Goal: Task Accomplishment & Management: Manage account settings

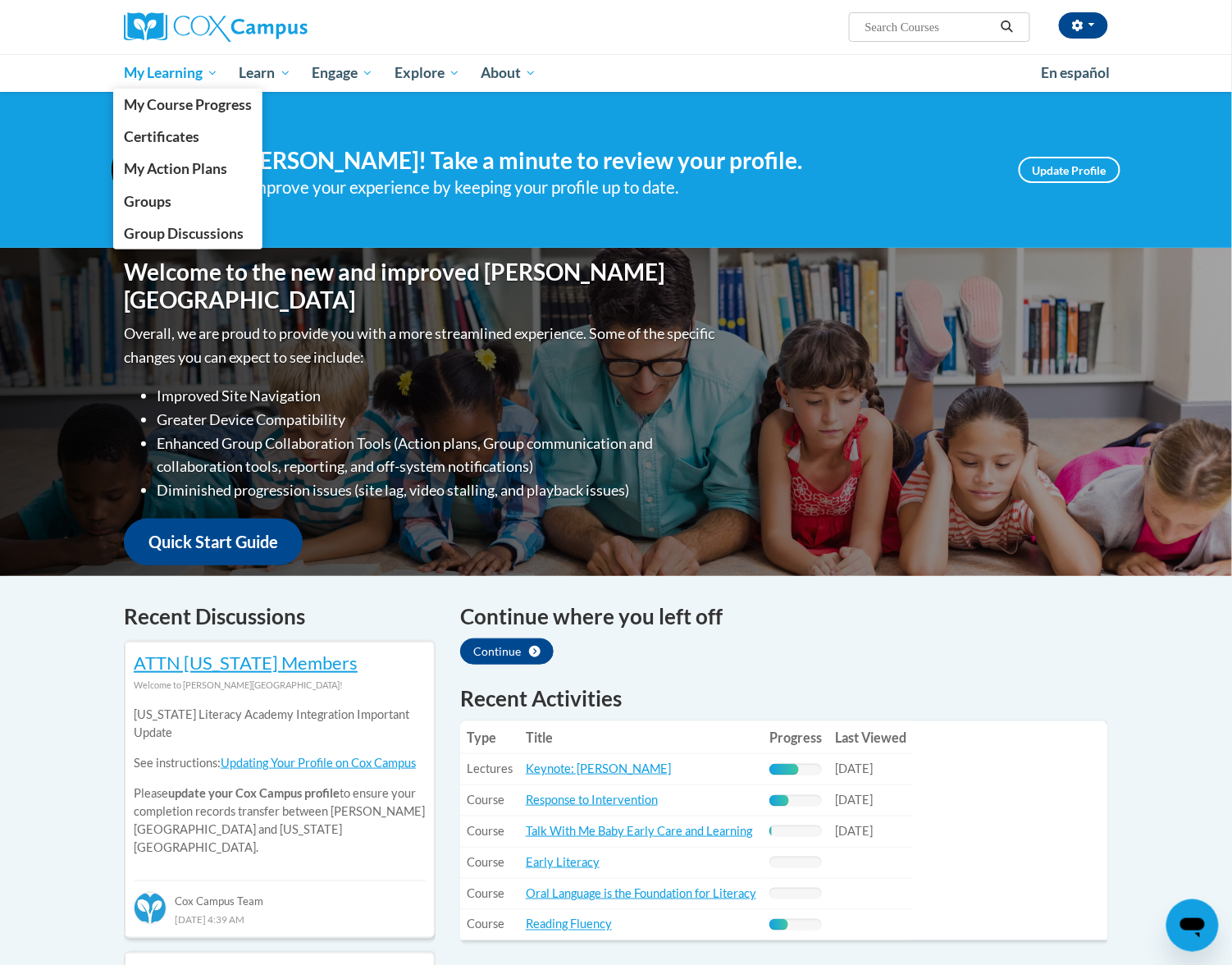
click at [159, 87] on link "My Learning" at bounding box center [170, 73] width 116 height 38
click at [168, 205] on span "Groups" at bounding box center [147, 201] width 48 height 17
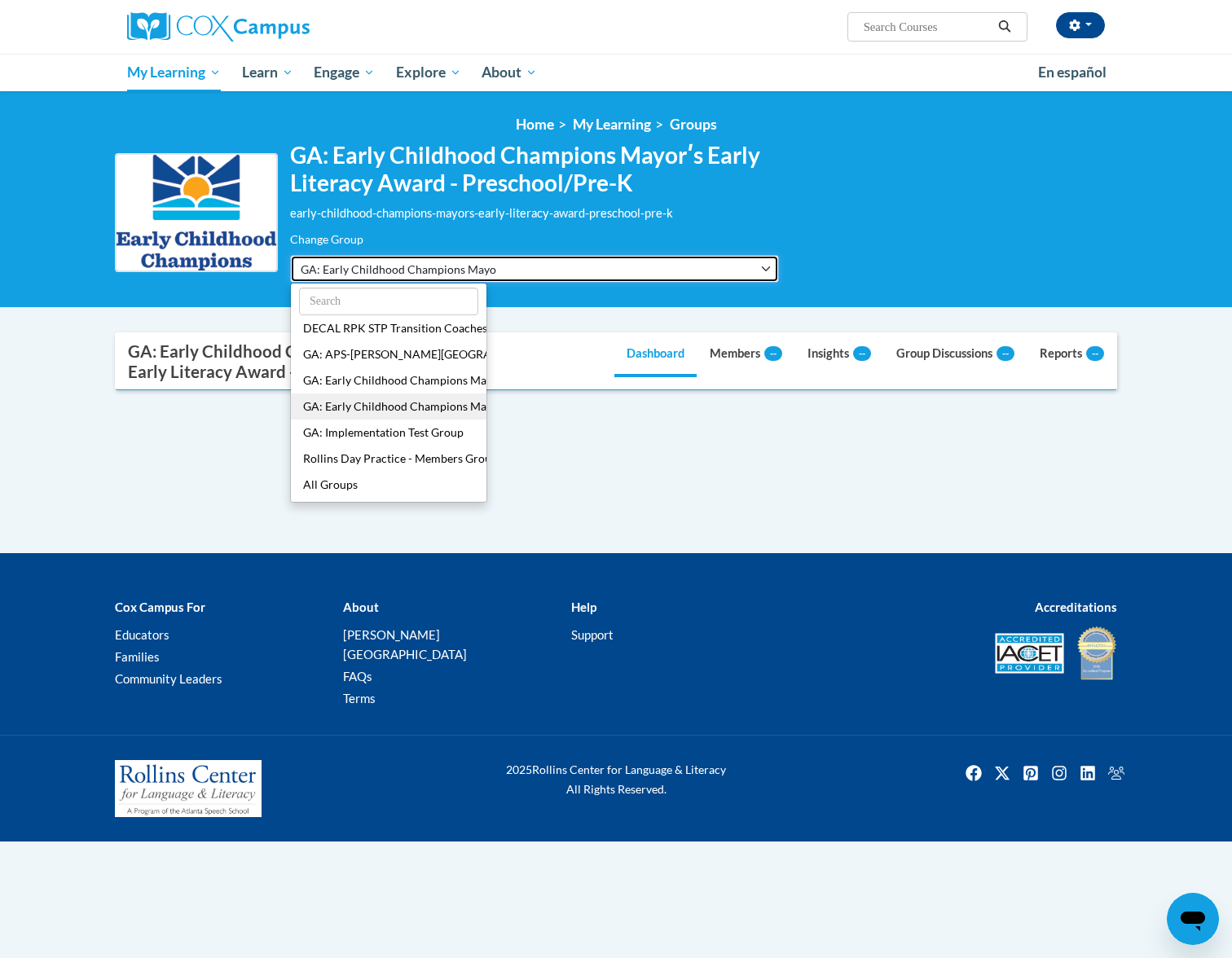
click at [738, 268] on button "GA: Early Childhood Champions Mayorʹs Early Literacy Award - Preschool/Pre-K" at bounding box center [534, 268] width 489 height 28
click at [437, 266] on span "GA: Early Childhood Champions Mayorʹs Early Literacy Award - Preschool/Pre-K" at bounding box center [397, 269] width 195 height 17
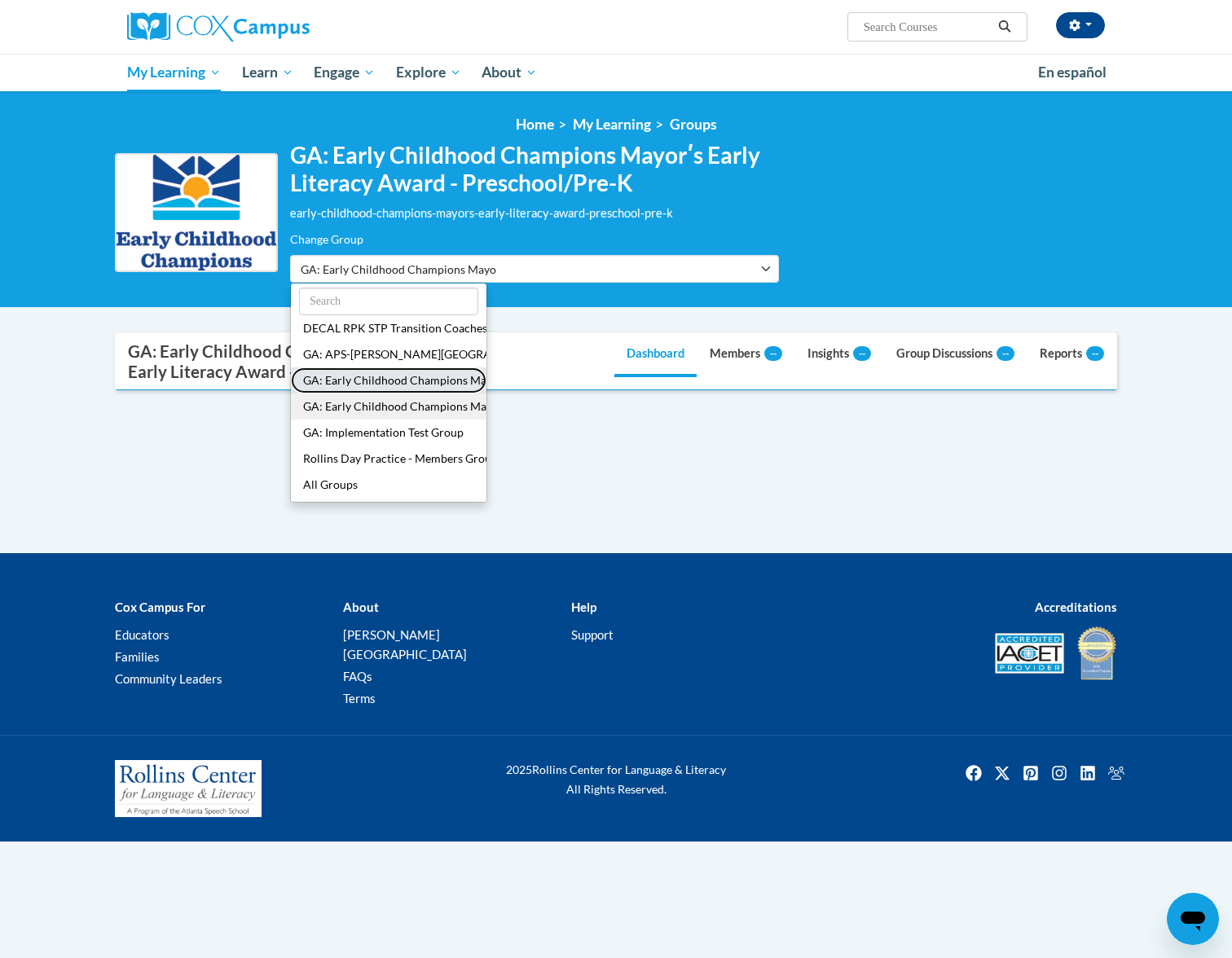
click at [411, 367] on button "GA: Early Childhood Champions Mayorʹs Early Literacy Award - Infant/Toddler" at bounding box center [388, 380] width 195 height 26
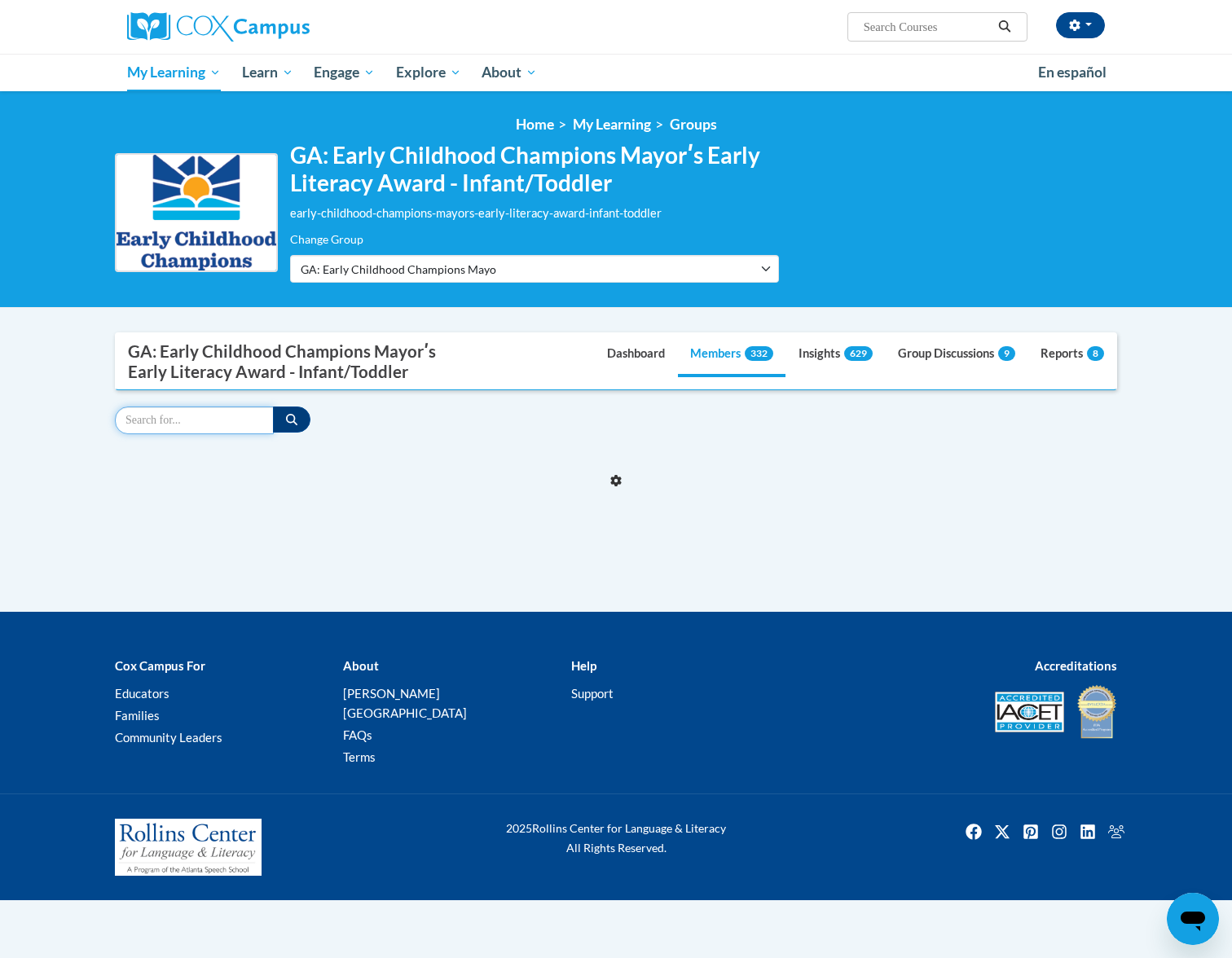
click at [214, 421] on input "Search" at bounding box center [194, 420] width 159 height 28
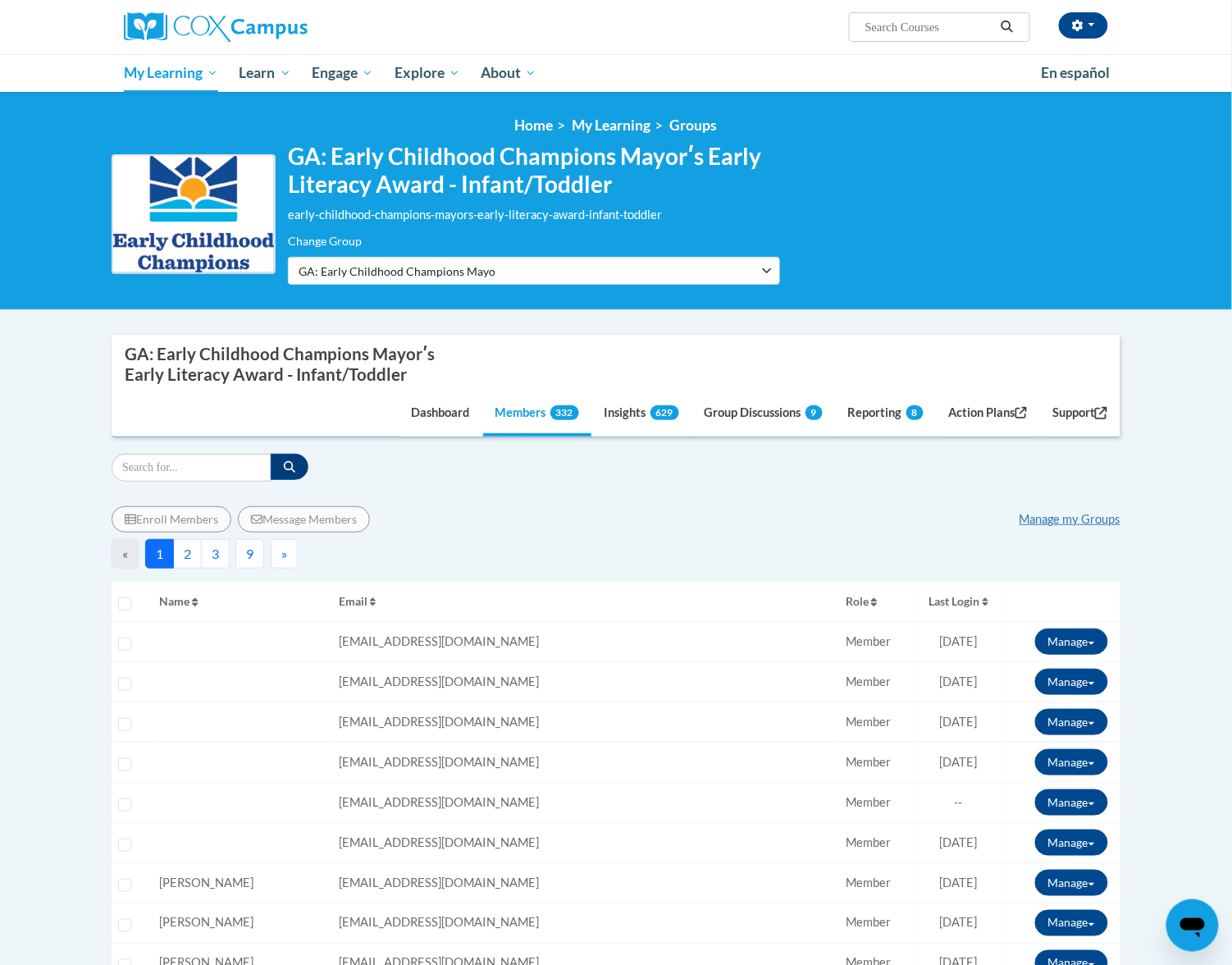
click at [159, 467] on input "Search" at bounding box center [191, 468] width 160 height 28
paste input "Quaion22@yahoo.com"
type input "Quaion22@yahoo.com"
click at [301, 469] on button "button" at bounding box center [290, 467] width 38 height 26
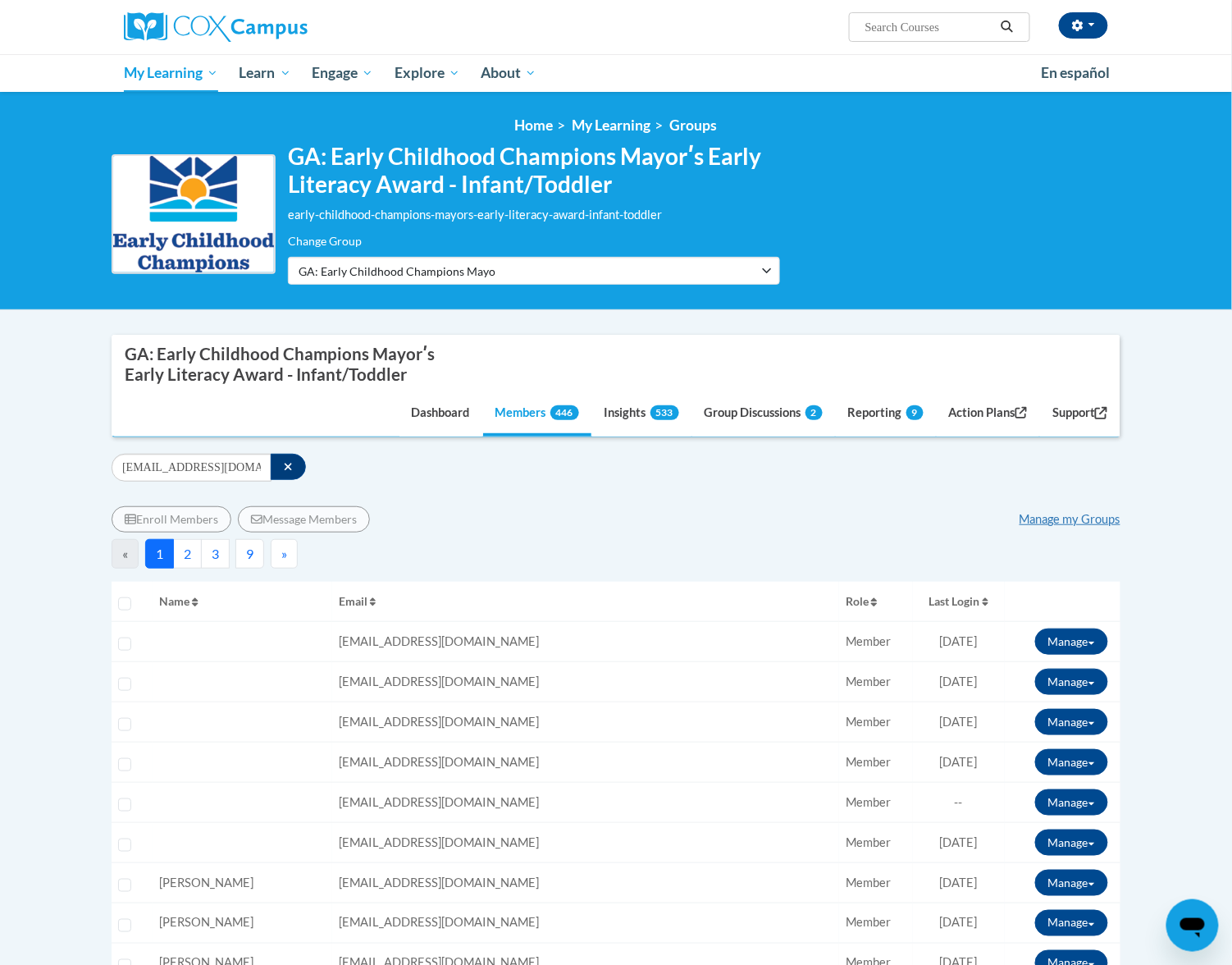
click at [1047, 523] on link "Manage my Groups" at bounding box center [1070, 520] width 100 height 14
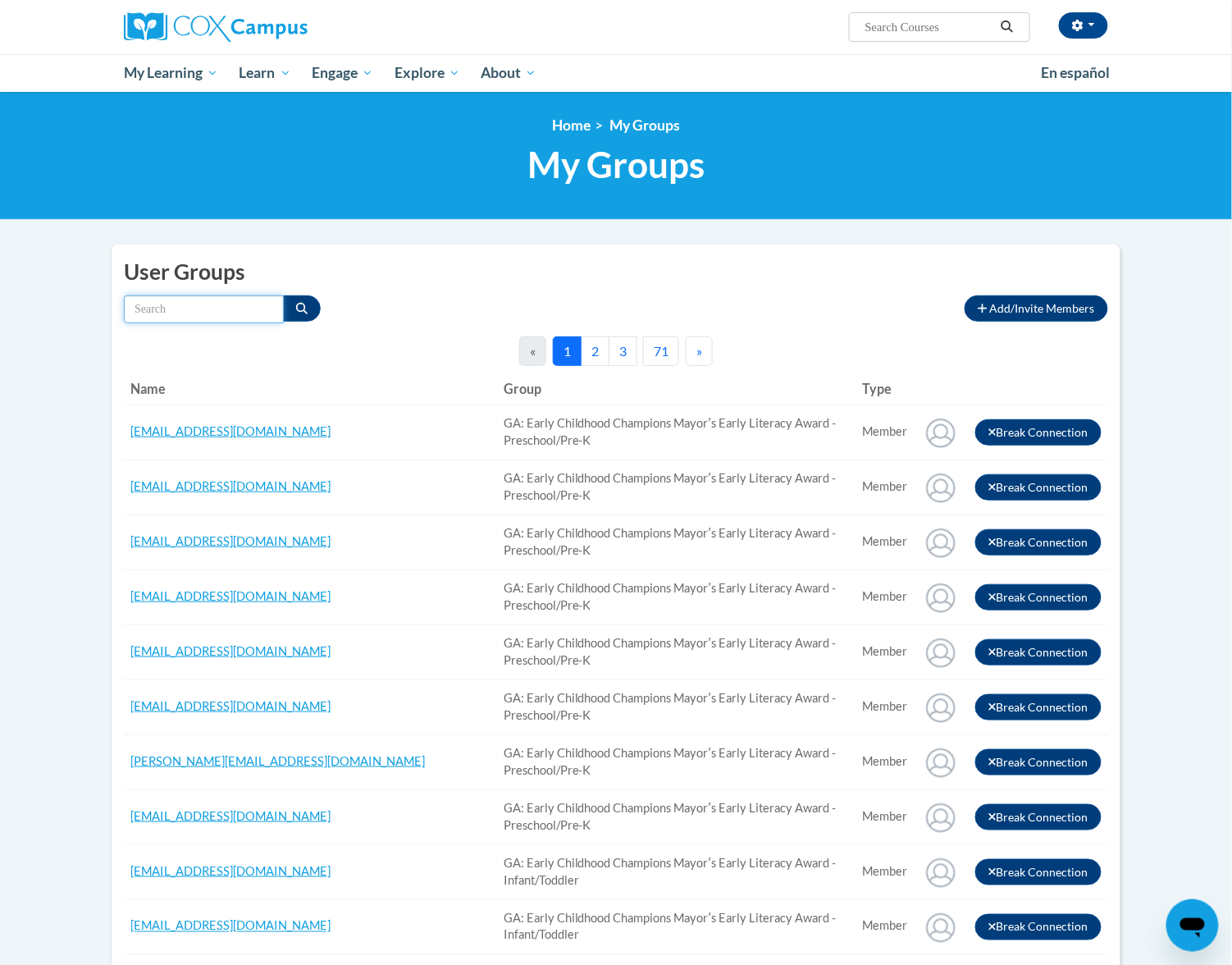
click at [215, 311] on input "Search by name" at bounding box center [204, 309] width 160 height 28
paste input "Quaion22@yahoo.com"
type input "Quaion22@yahoo.com"
click at [290, 320] on button "Search" at bounding box center [301, 308] width 38 height 26
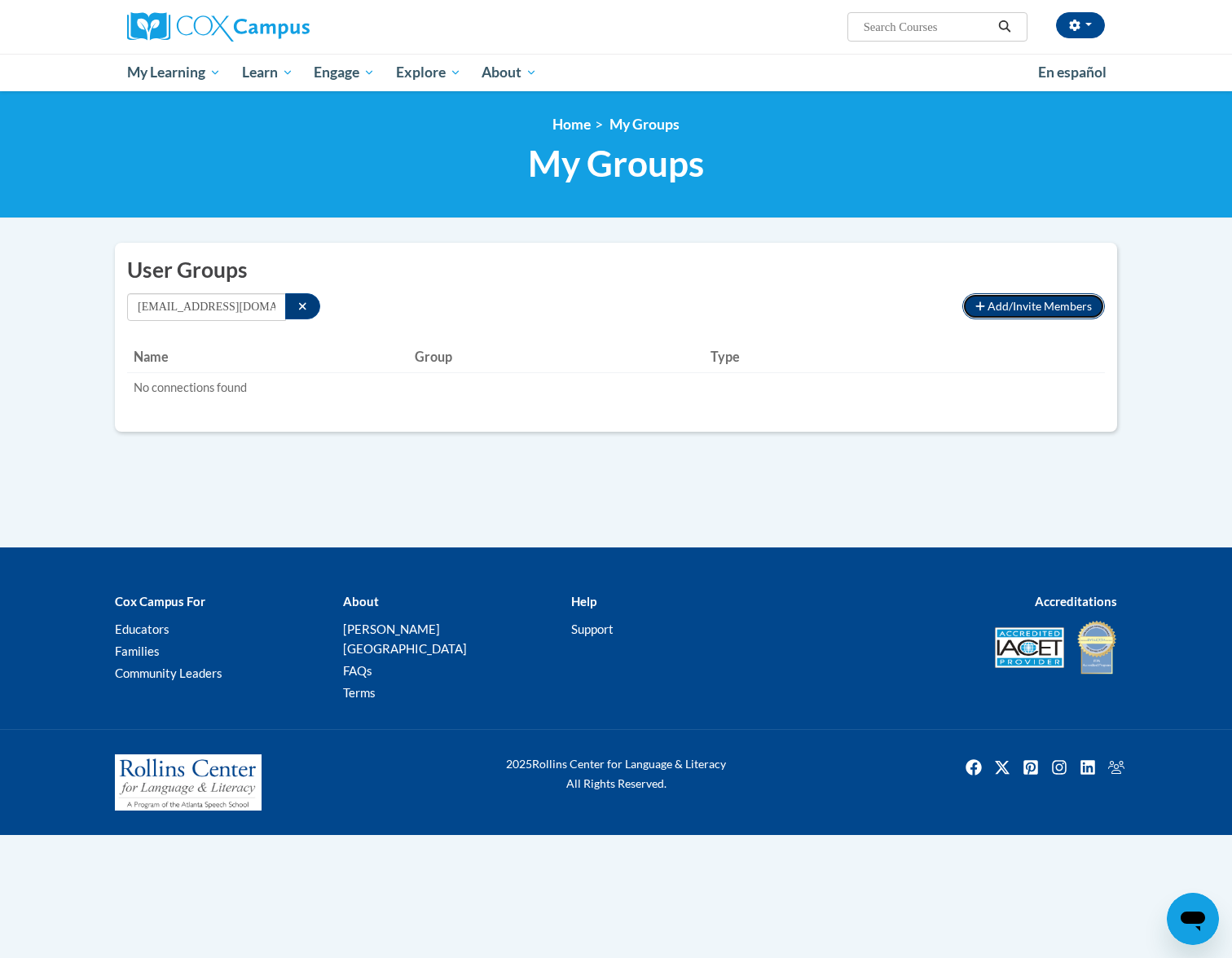
click at [1001, 310] on span "Add/Invite Members" at bounding box center [1039, 307] width 104 height 14
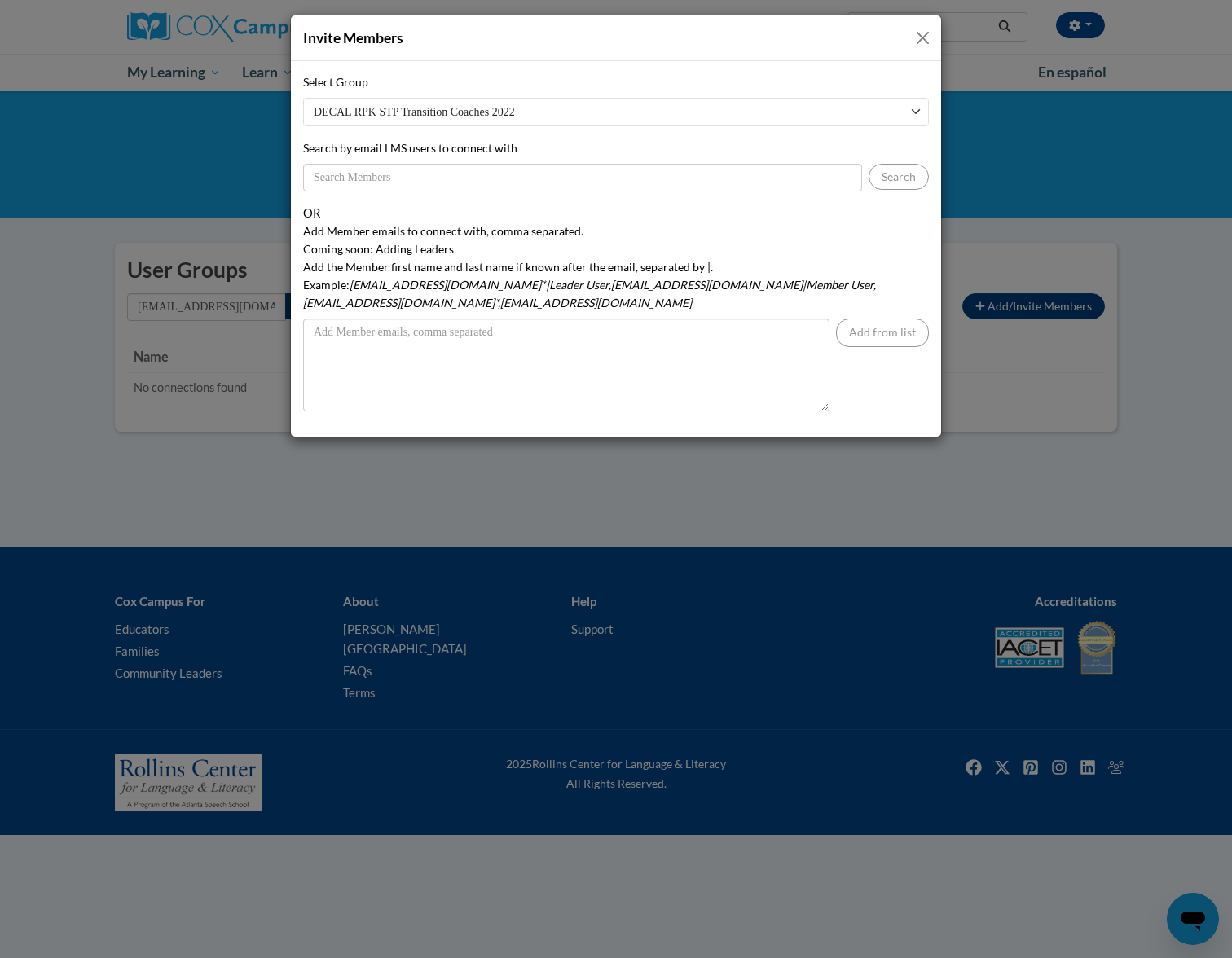
click at [399, 119] on select "DECAL RPK STP Transition Coaches 2022 GA: Early Childhood Champions Mayorʹs Ear…" at bounding box center [616, 112] width 625 height 29
select select "11908590-0000-0000-0000-000000000000"
click at [303, 98] on select "DECAL RPK STP Transition Coaches 2022 GA: Early Childhood Champions Mayorʹs Ear…" at bounding box center [616, 112] width 625 height 29
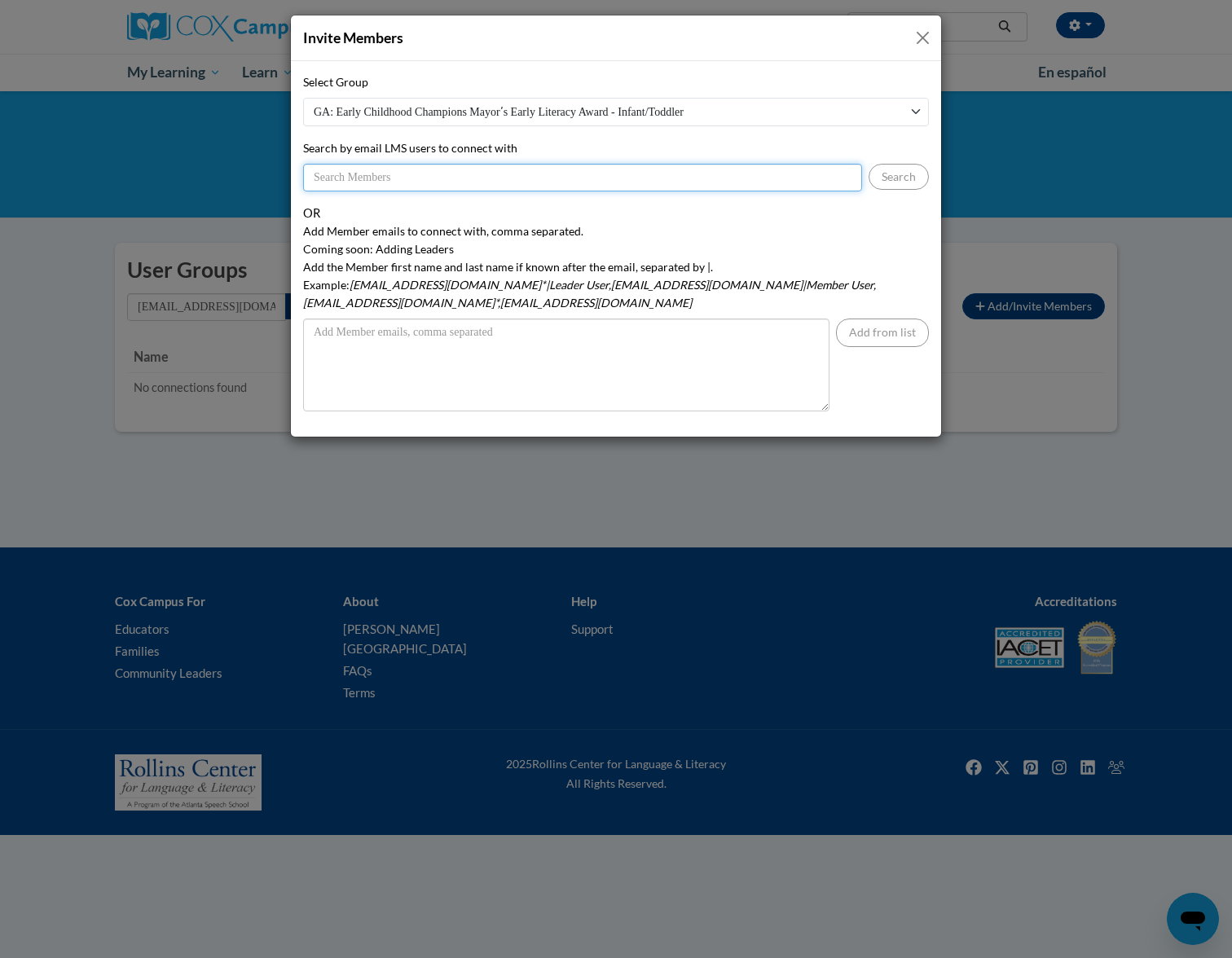
click at [444, 176] on input "Search by email LMS users to connect with" at bounding box center [582, 177] width 559 height 28
paste input "Quaion22@yahoo.com"
type input "Quaion22@yahoo.com"
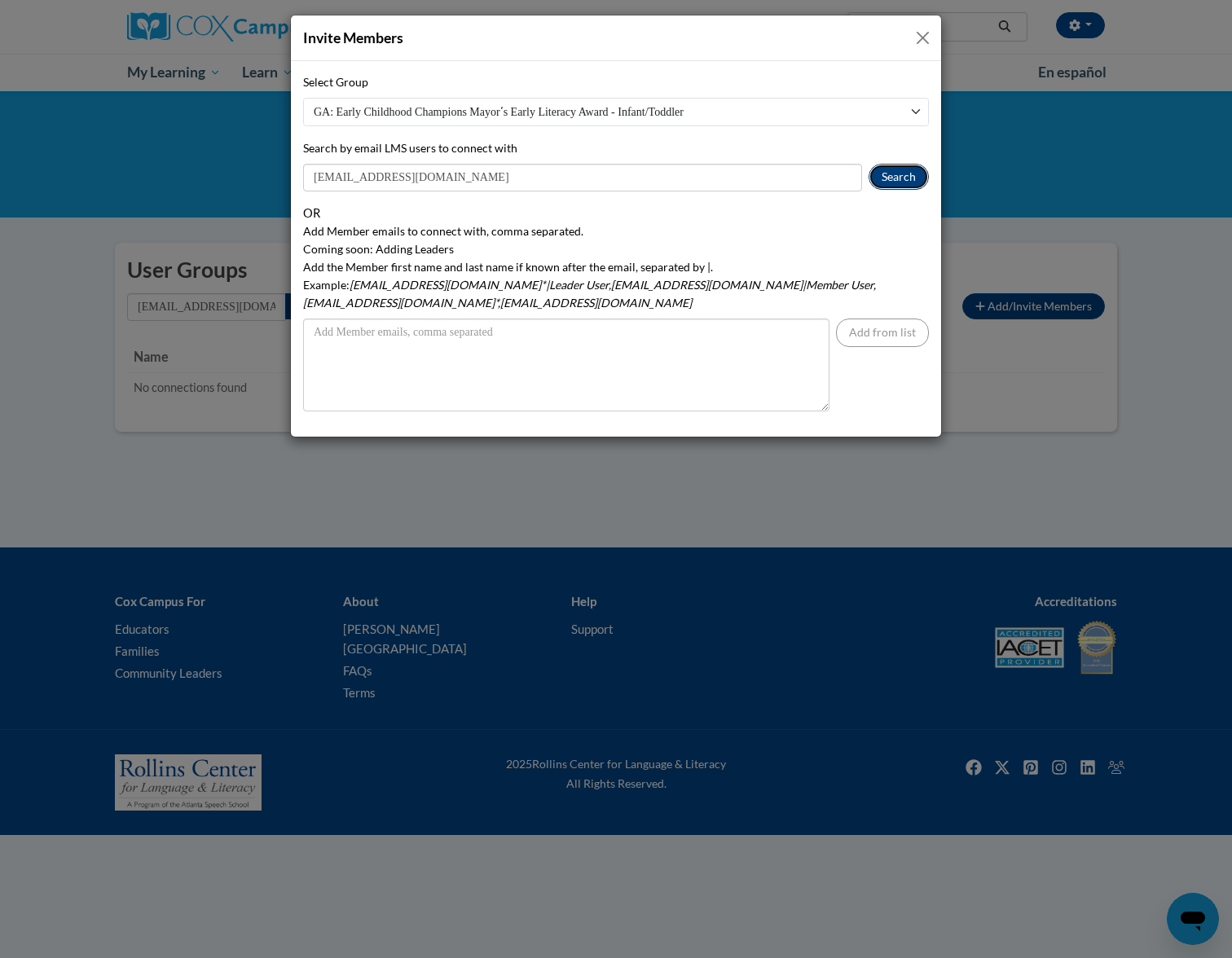
click at [901, 176] on button "Search" at bounding box center [899, 176] width 61 height 26
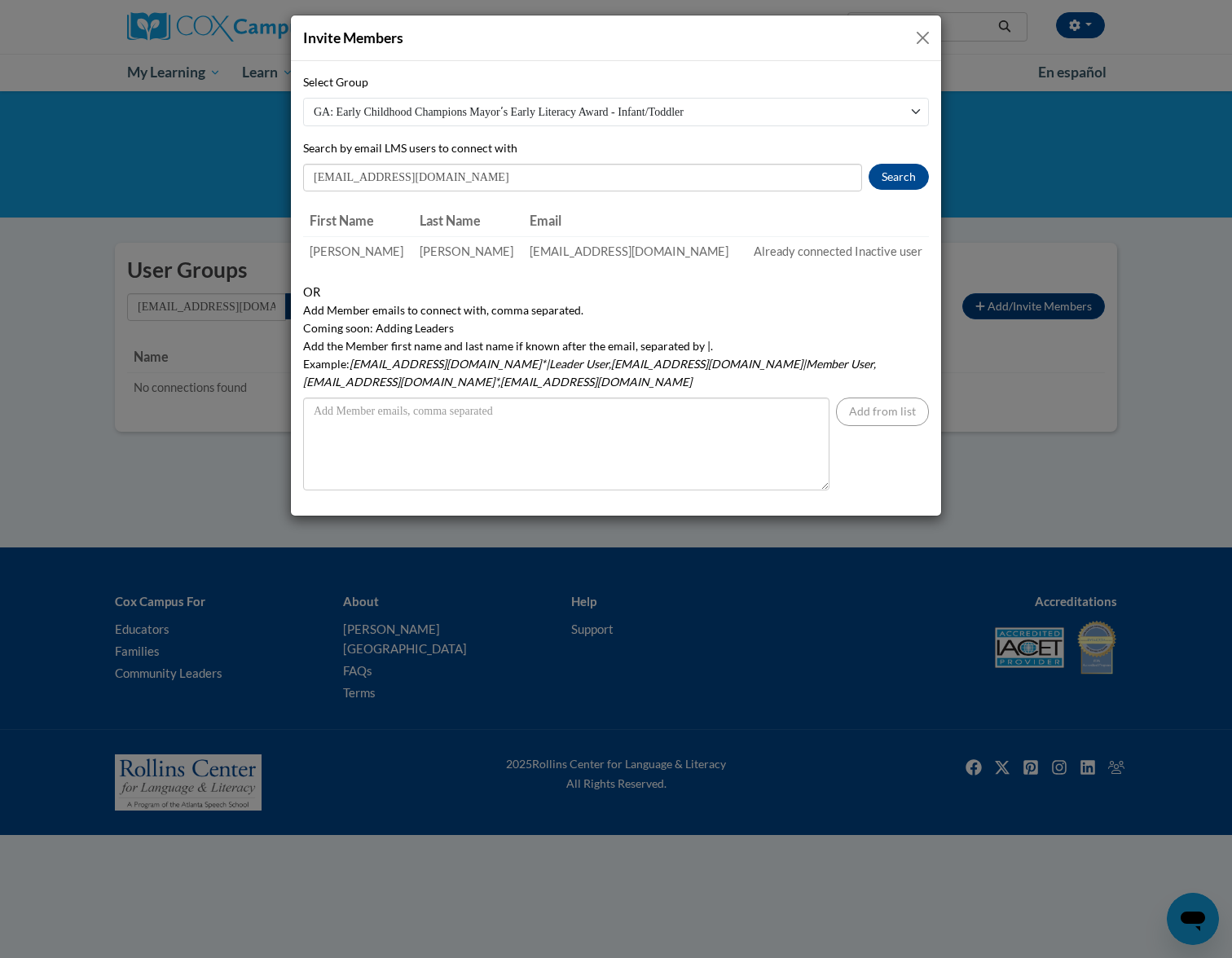
click at [917, 33] on button "Close" at bounding box center [922, 37] width 20 height 20
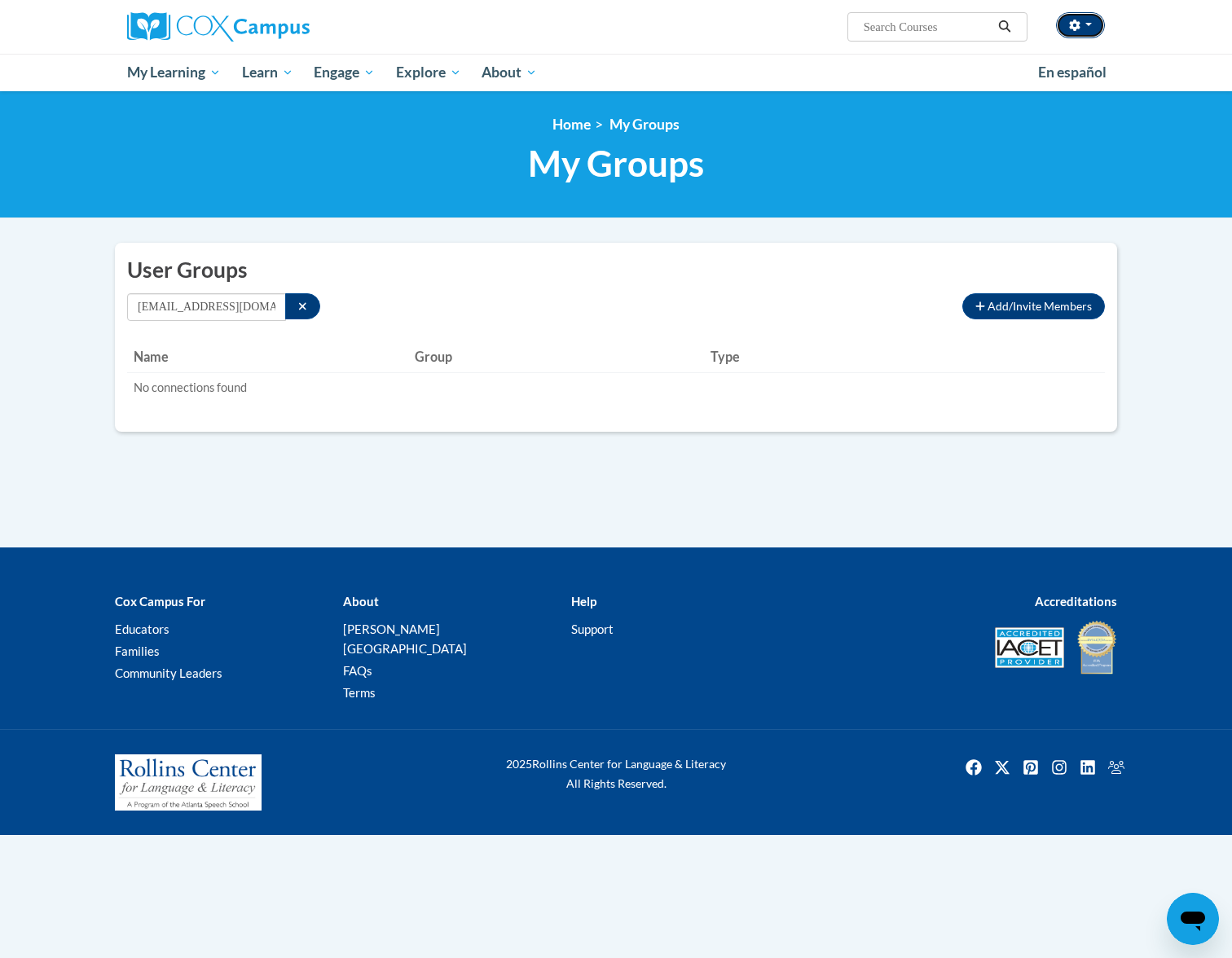
click at [1093, 14] on button "button" at bounding box center [1080, 25] width 49 height 26
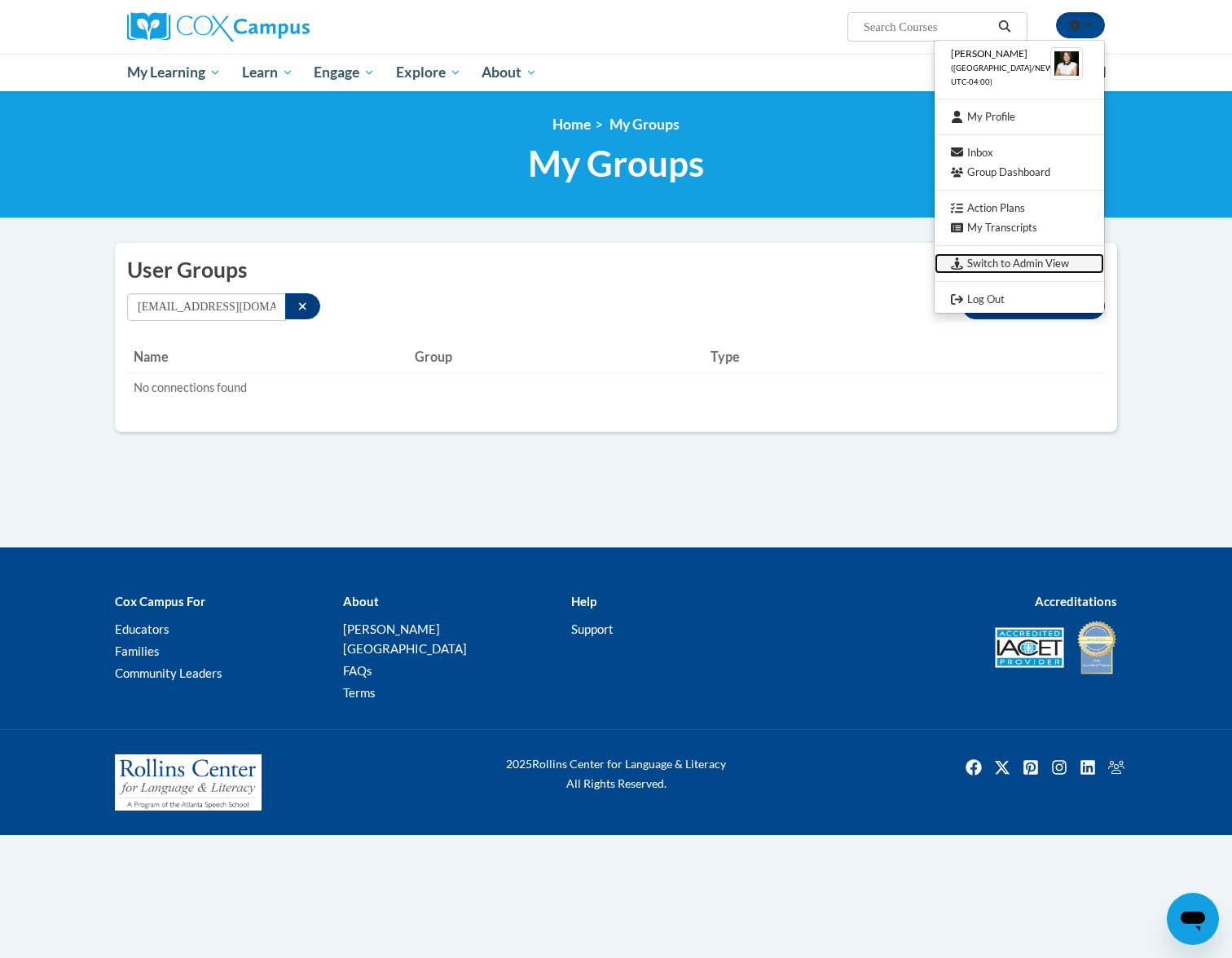
click at [1008, 258] on link "Switch to Admin View" at bounding box center [1019, 263] width 169 height 20
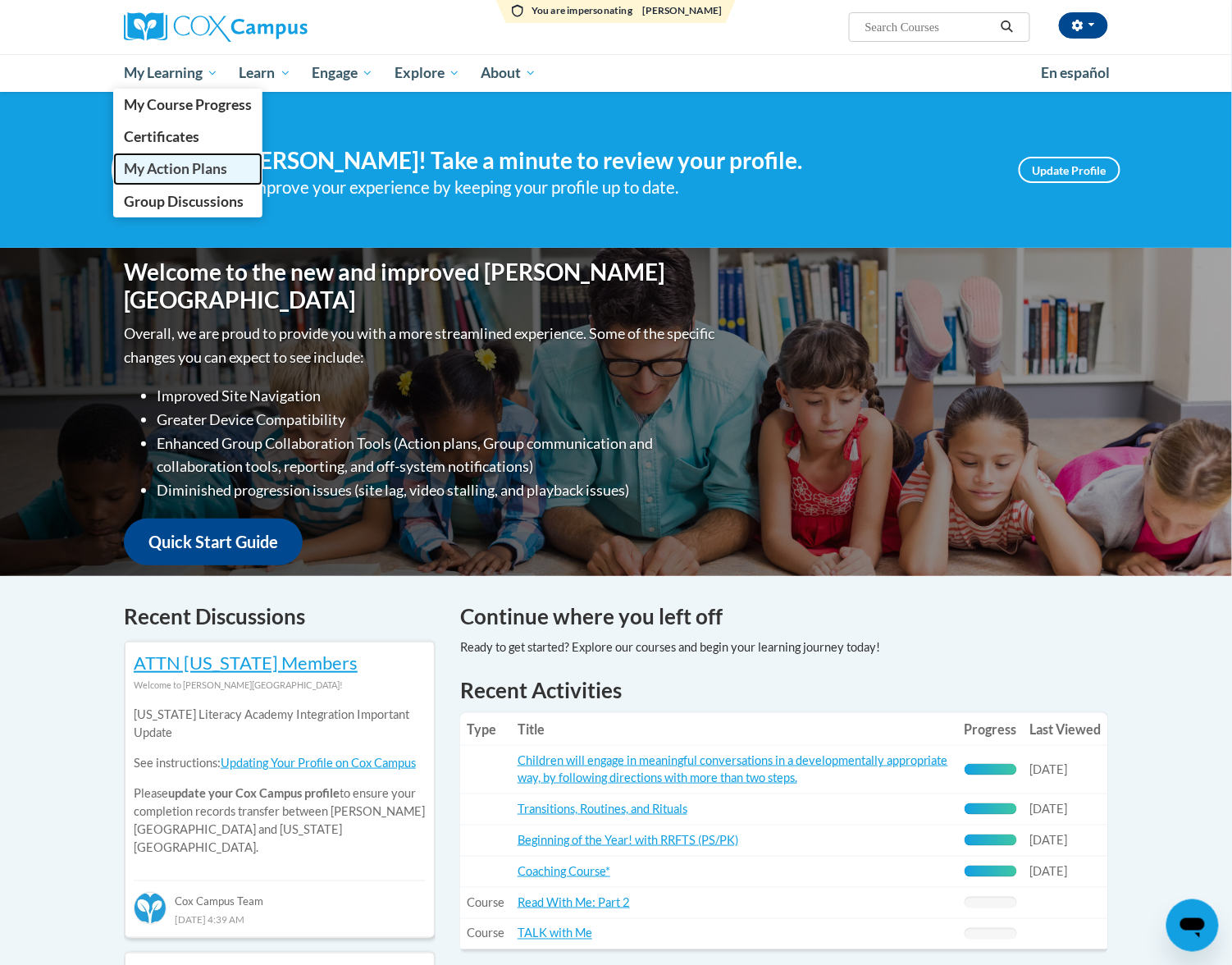
click at [200, 168] on span "My Action Plans" at bounding box center [175, 168] width 103 height 17
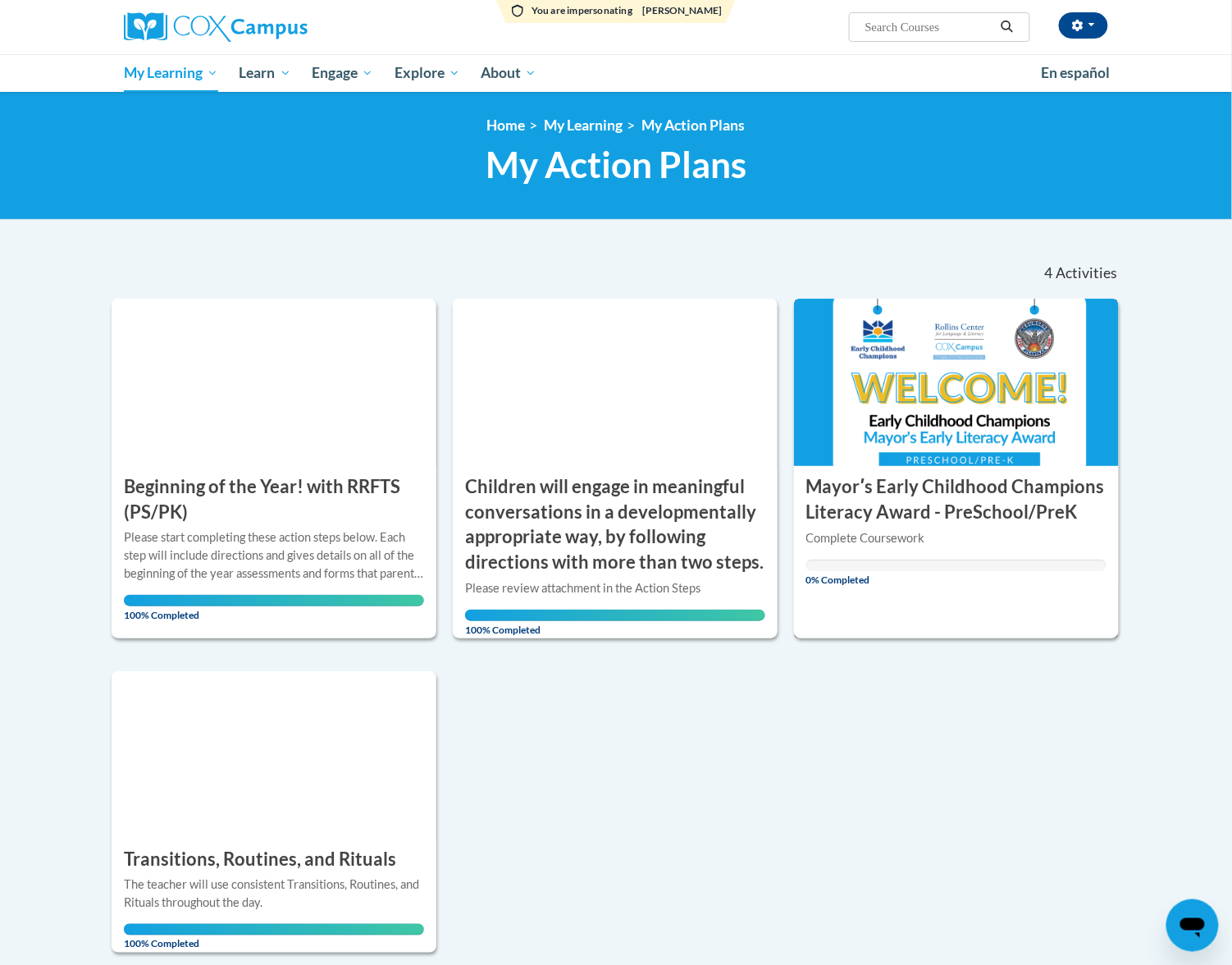
click at [925, 494] on h3 "Mayorʹs Early Childhood Champions Literacy Award - PreSchool/PreK" at bounding box center [957, 500] width 301 height 51
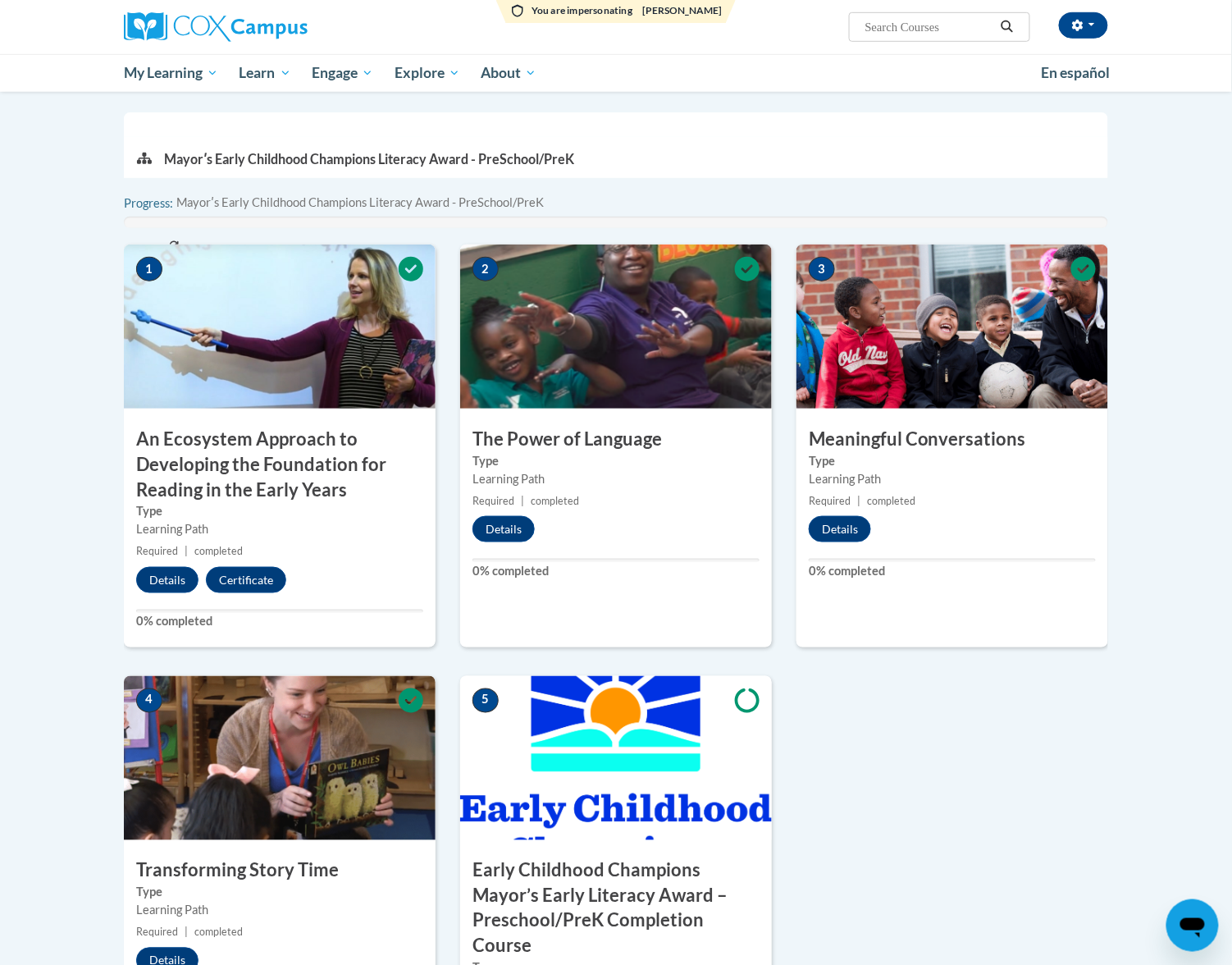
scroll to position [110, 0]
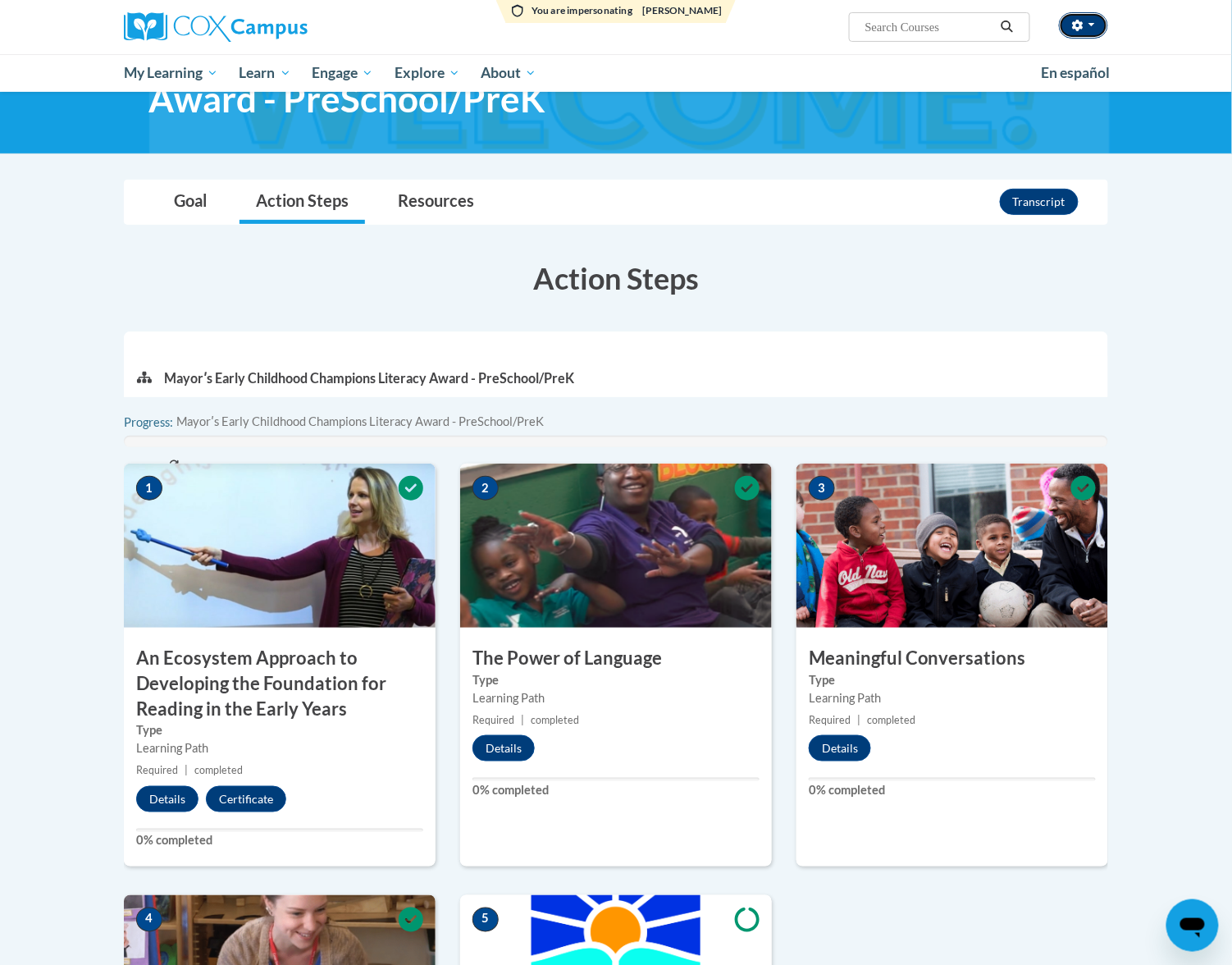
click at [1067, 36] on button "button" at bounding box center [1083, 25] width 49 height 26
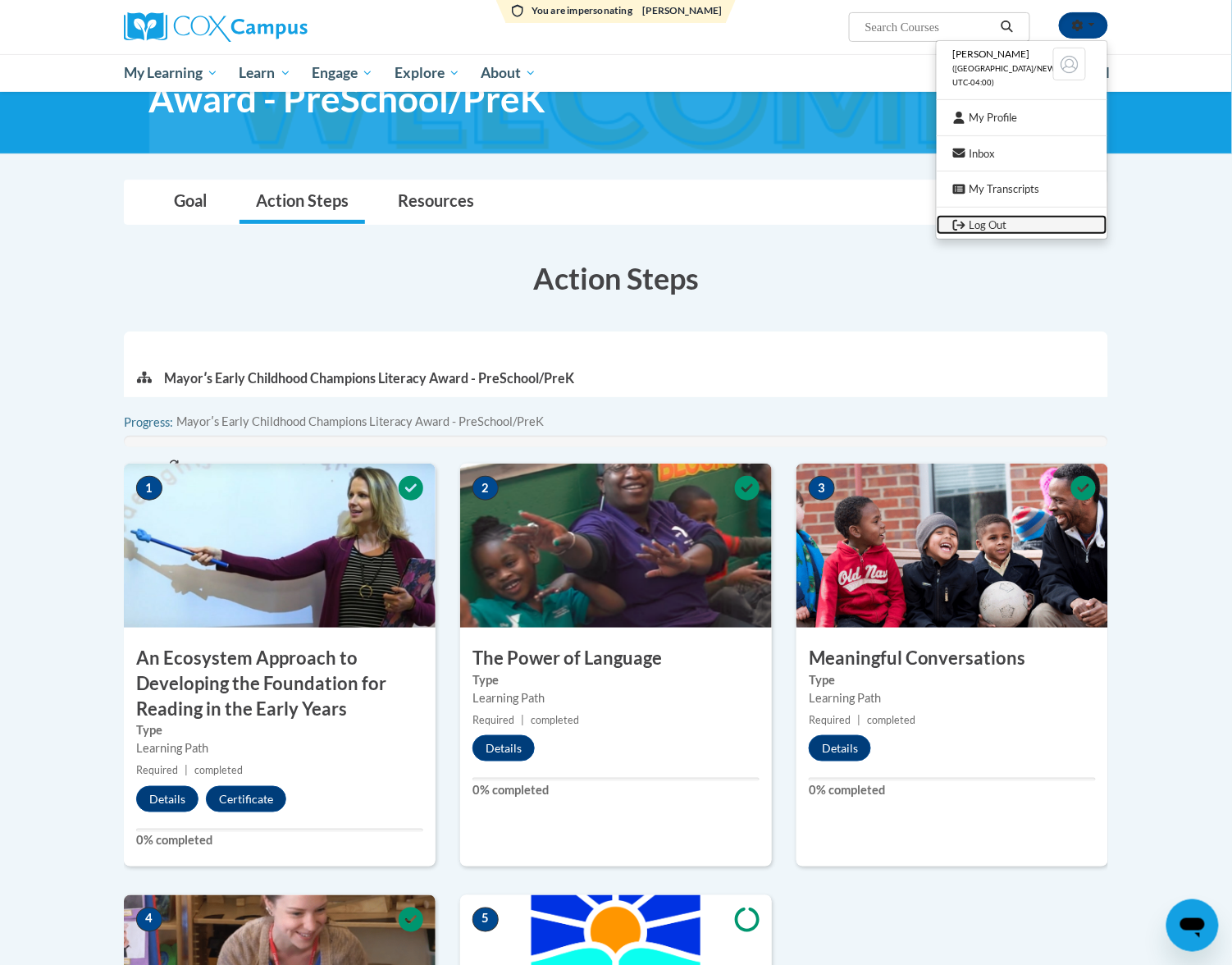
click at [999, 224] on link "Log Out" at bounding box center [1022, 225] width 170 height 21
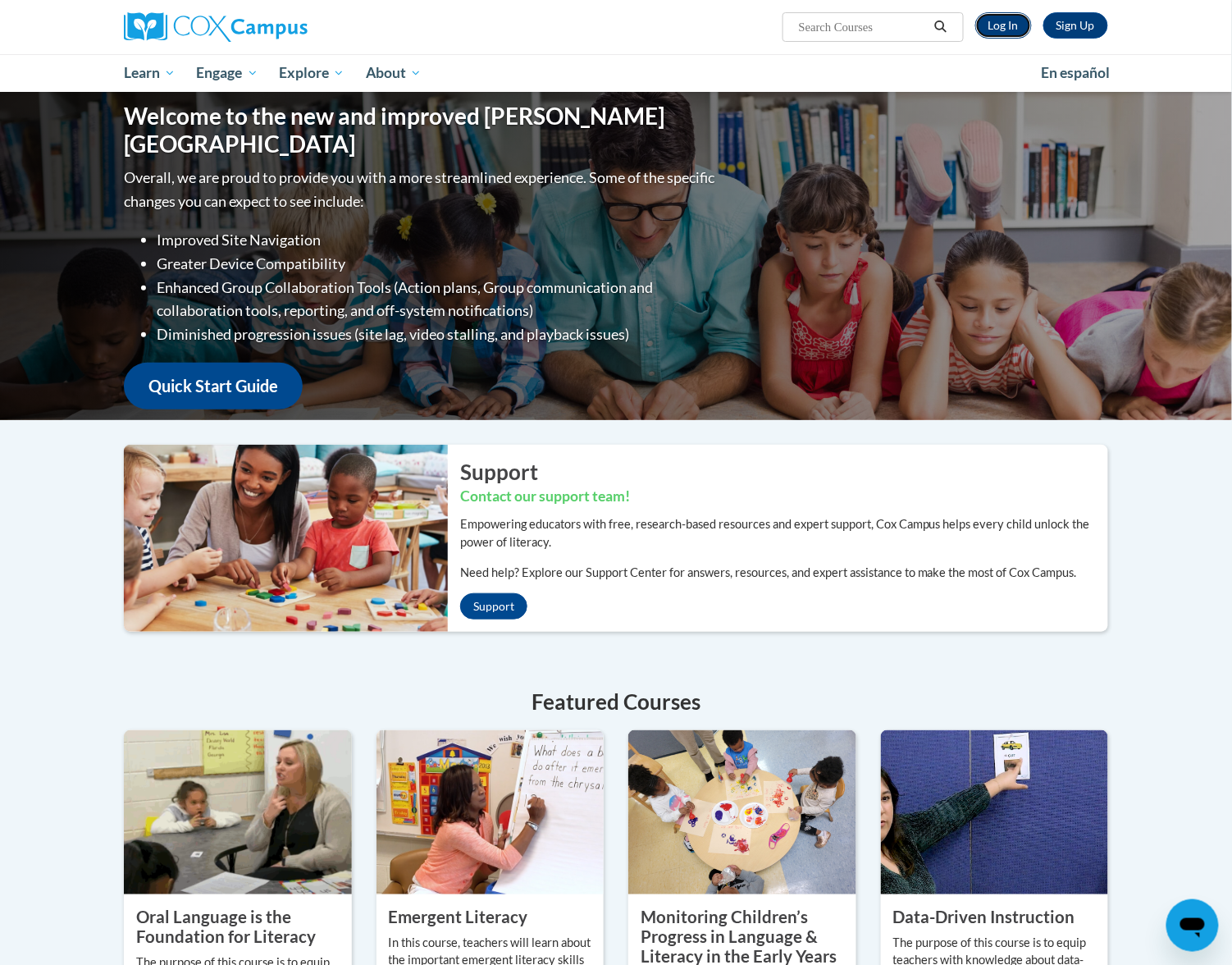
click at [985, 24] on link "Log In" at bounding box center [1003, 25] width 57 height 26
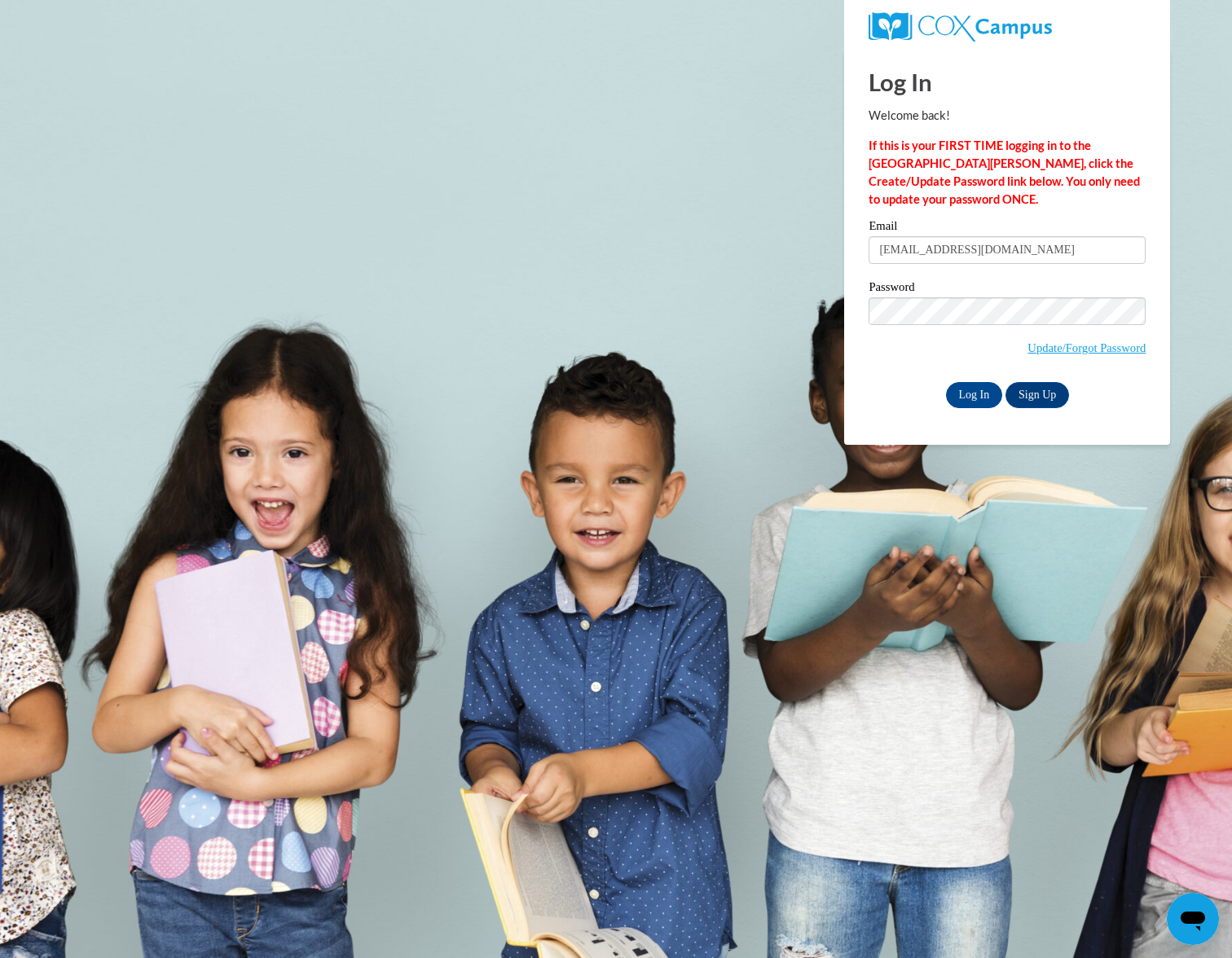
click at [788, 370] on body "Log In Welcome back! If this is your FIRST TIME logging in to the [GEOGRAPHIC_D…" at bounding box center [616, 479] width 1232 height 958
click at [995, 397] on input "Log In" at bounding box center [975, 395] width 57 height 26
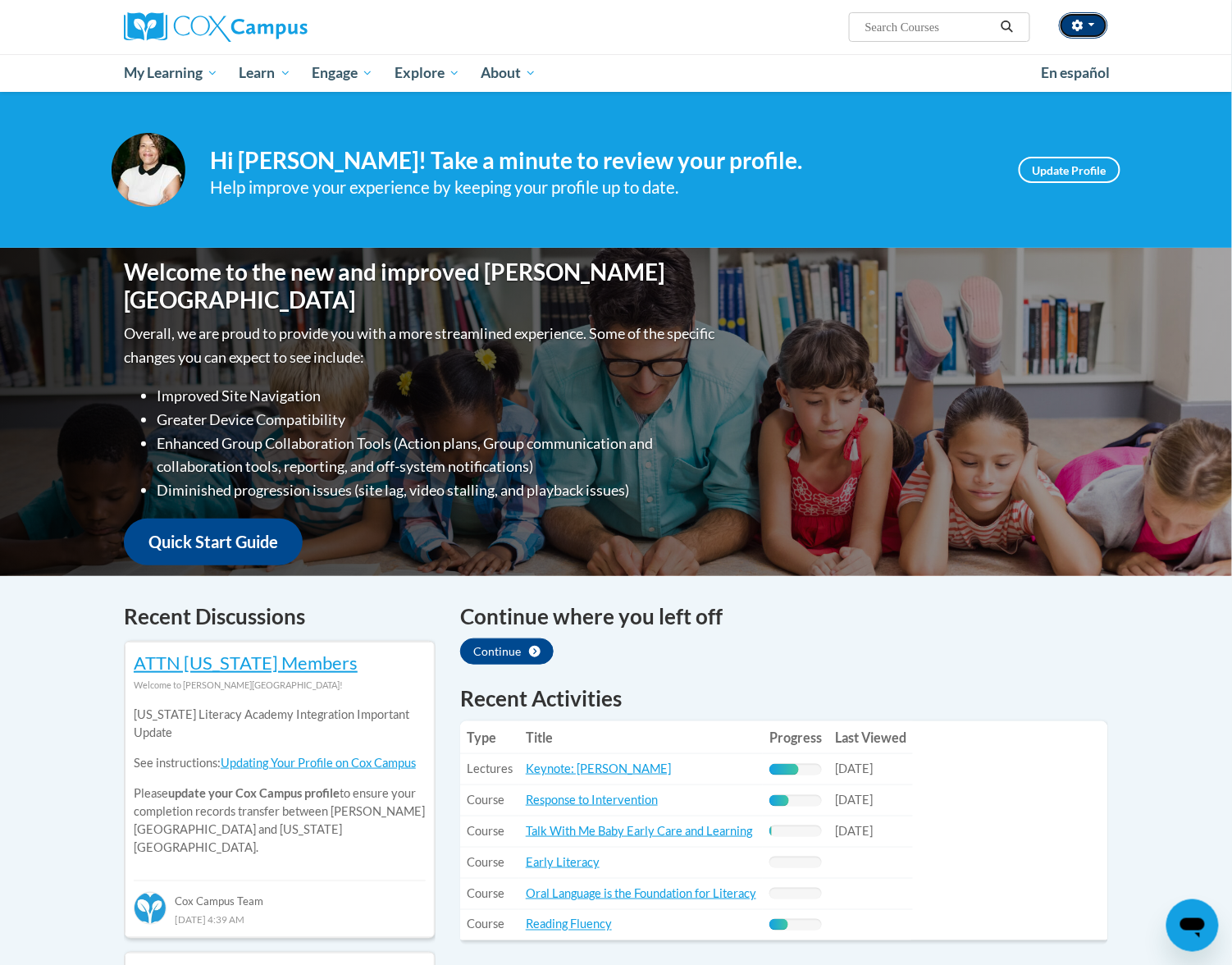
click at [1070, 26] on button "button" at bounding box center [1083, 25] width 49 height 26
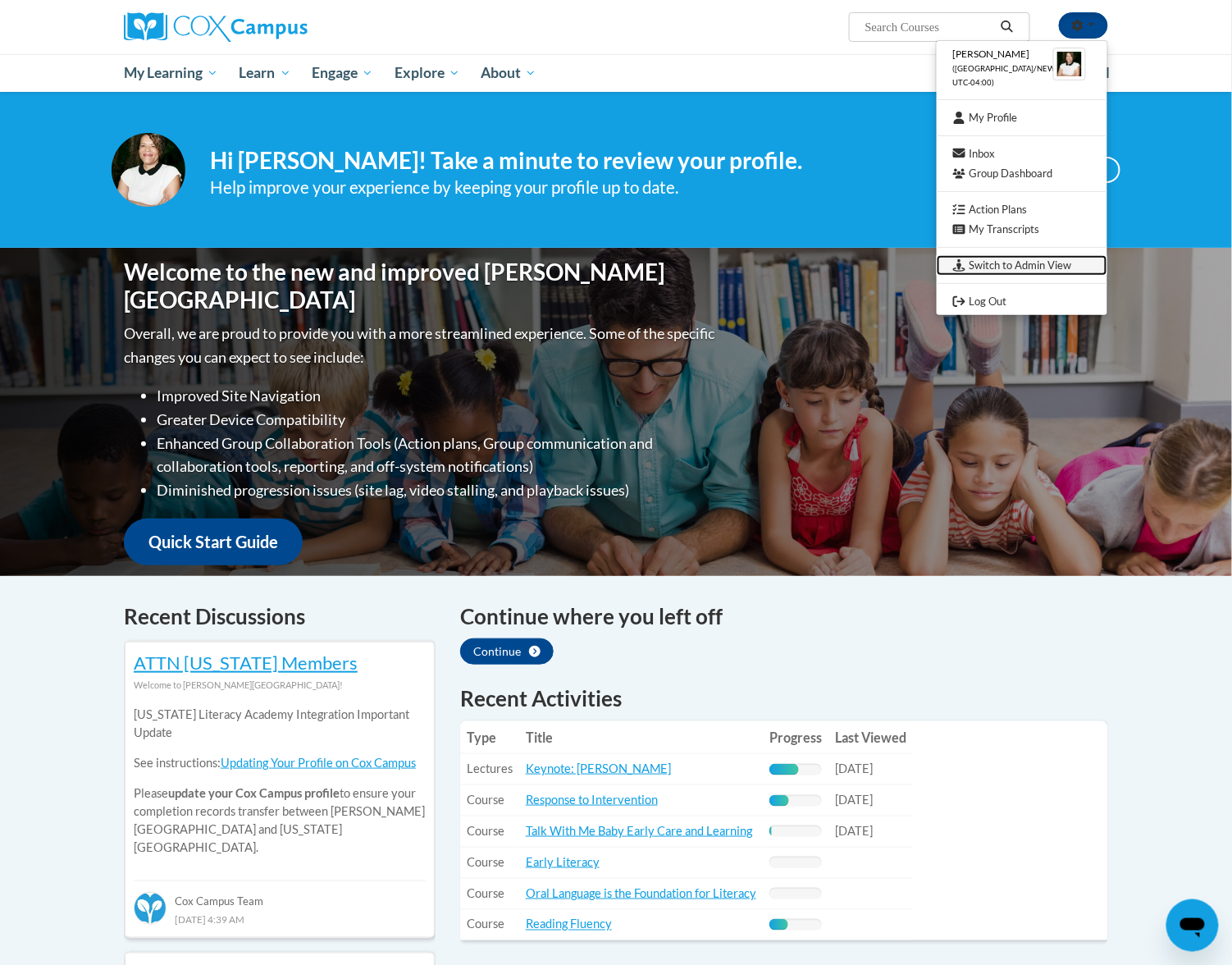
click at [1002, 260] on link "Switch to Admin View" at bounding box center [1022, 265] width 170 height 21
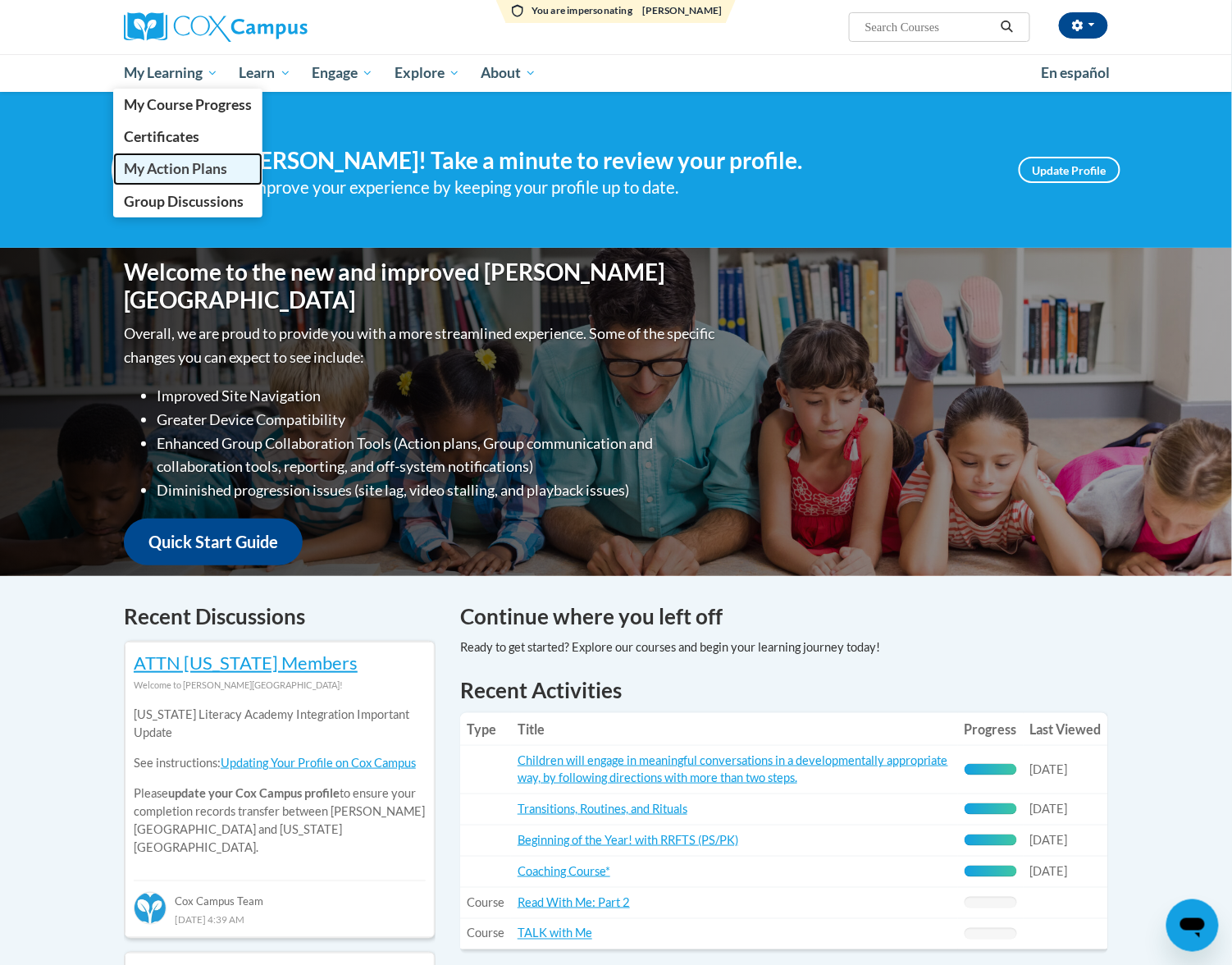
click at [170, 164] on span "My Action Plans" at bounding box center [175, 168] width 103 height 17
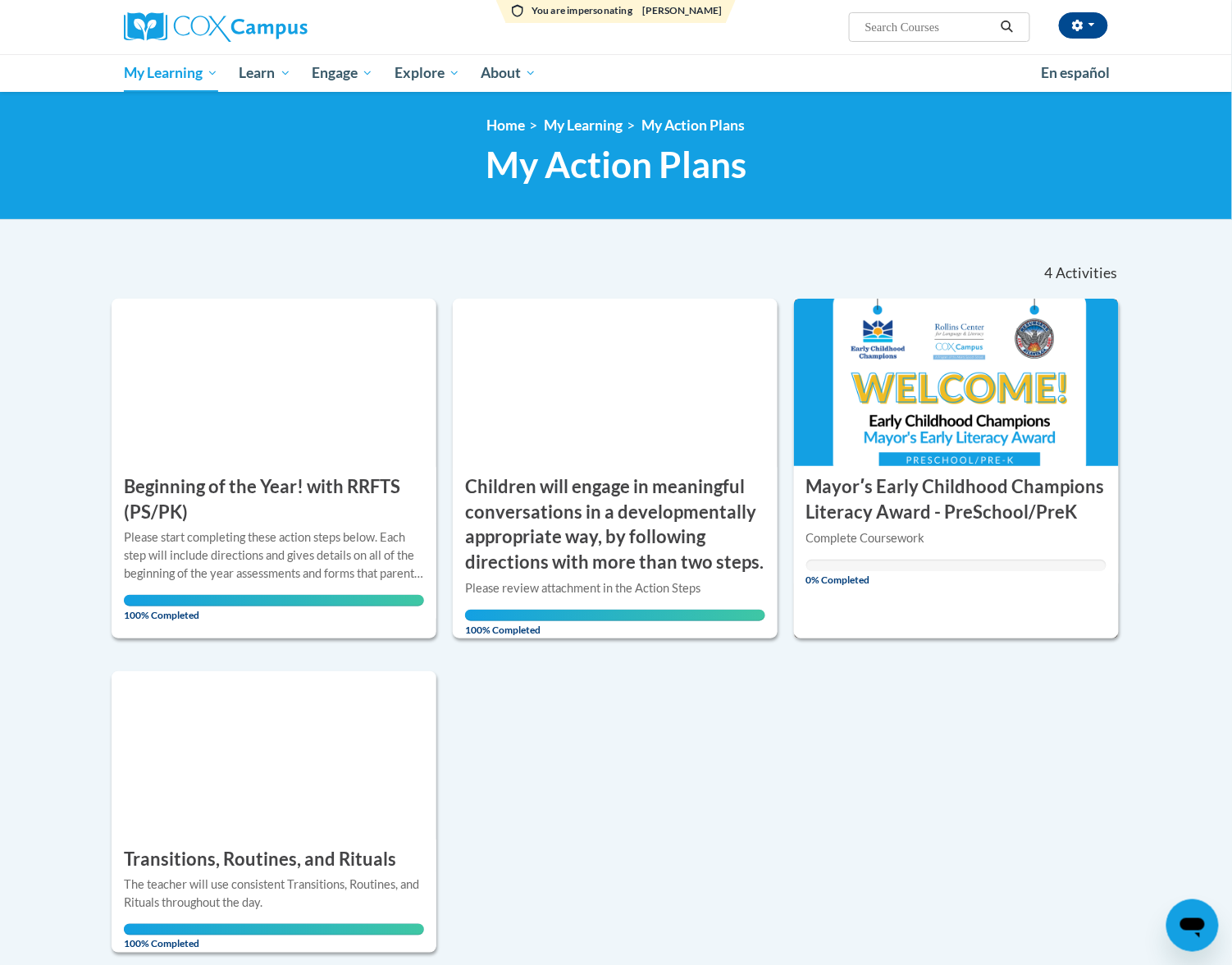
click at [935, 487] on h3 "Mayorʹs Early Childhood Champions Literacy Award - PreSchool/PreK" at bounding box center [957, 500] width 301 height 51
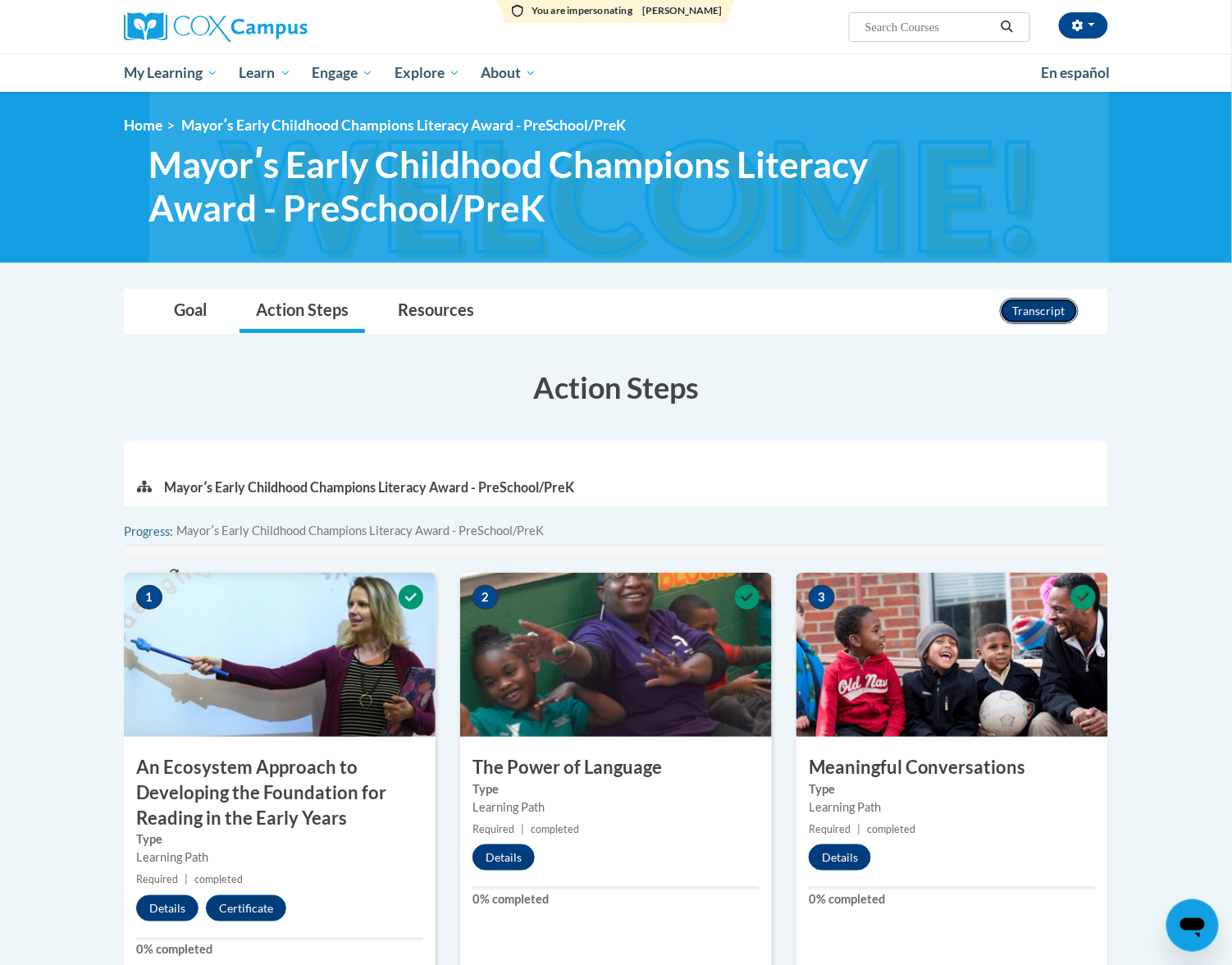
click at [1041, 312] on button "Transcript" at bounding box center [1040, 311] width 79 height 26
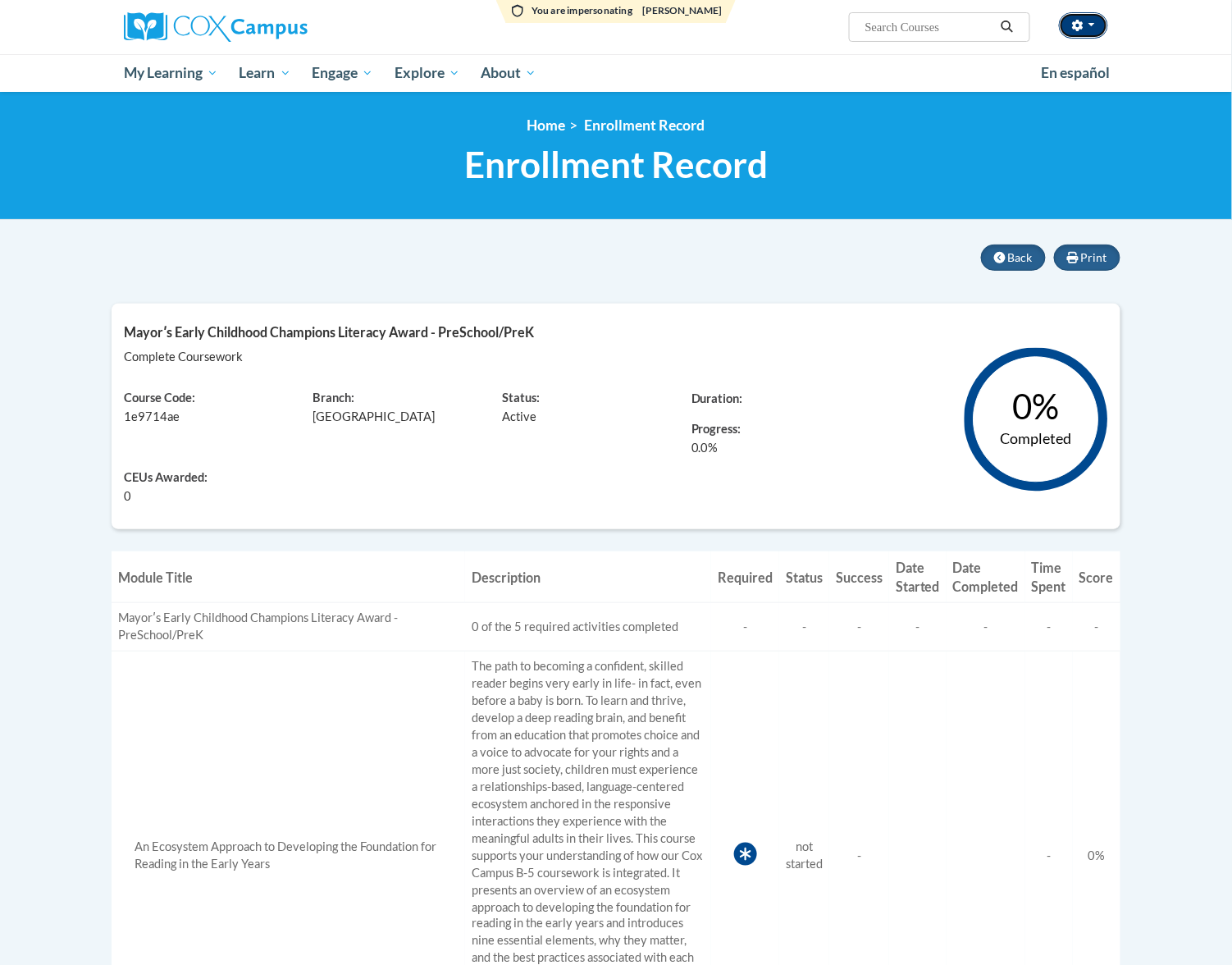
click at [1093, 21] on button "button" at bounding box center [1083, 25] width 49 height 26
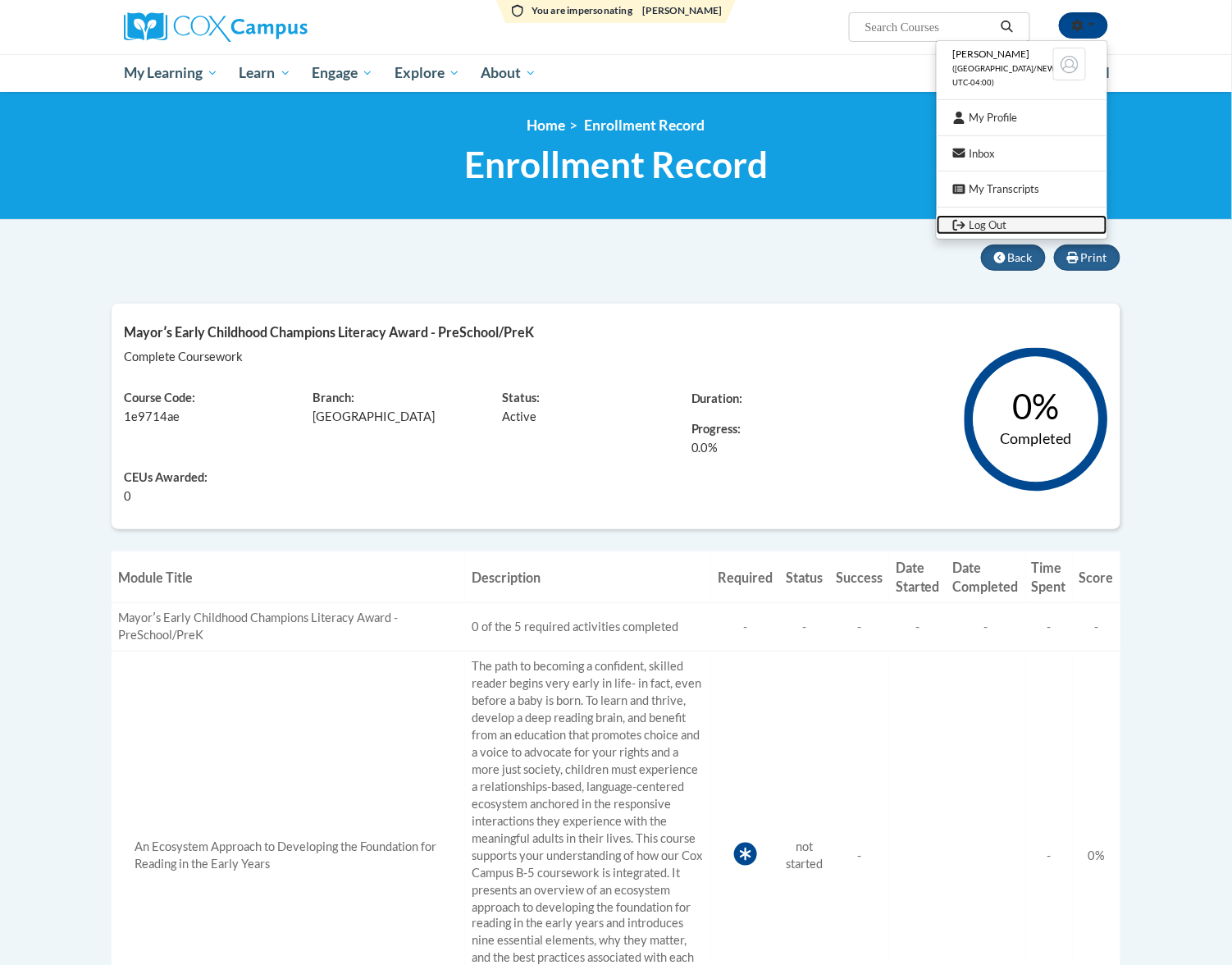
click at [1002, 220] on link "Log Out" at bounding box center [1022, 225] width 170 height 21
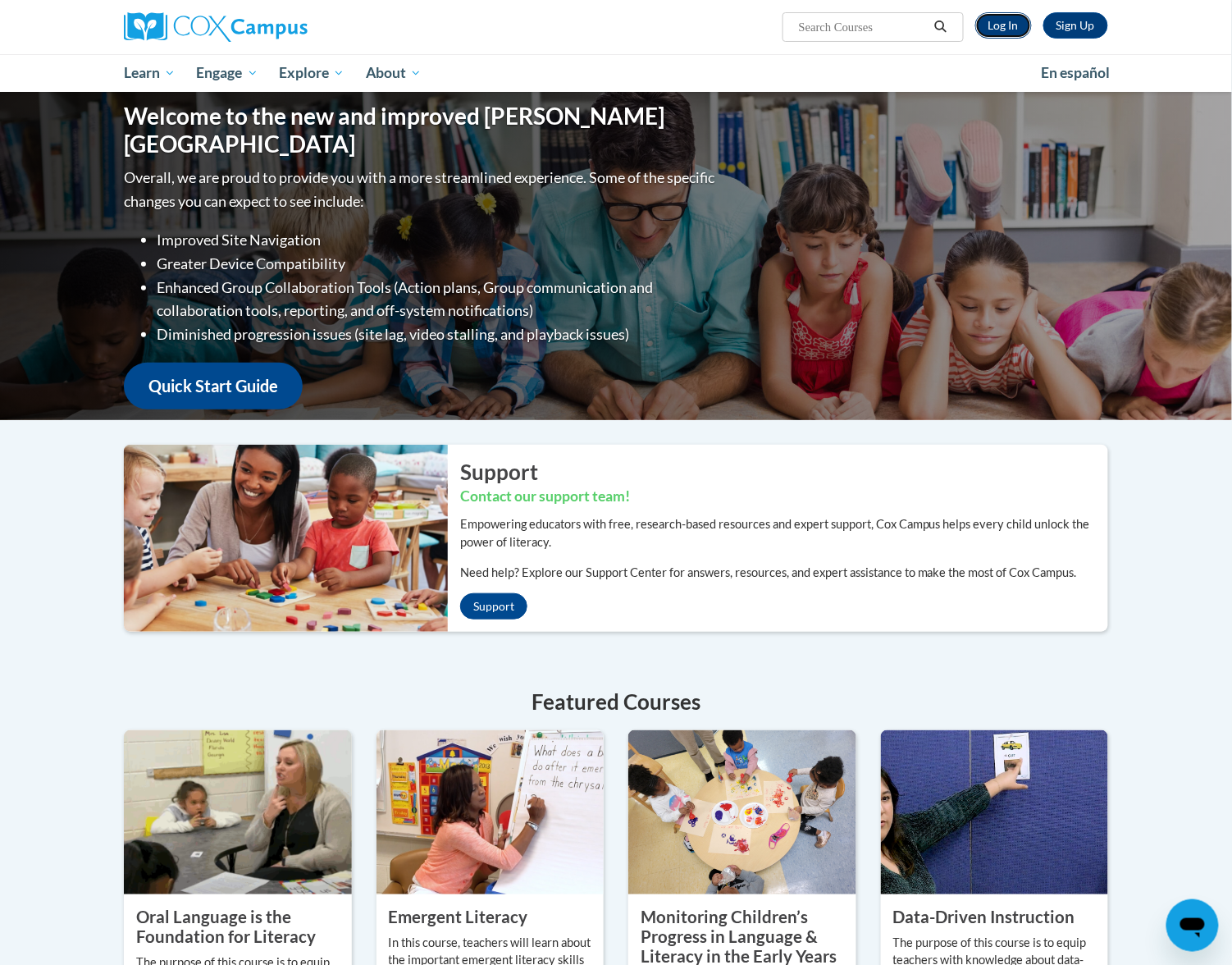
click at [1006, 24] on link "Log In" at bounding box center [1003, 25] width 57 height 26
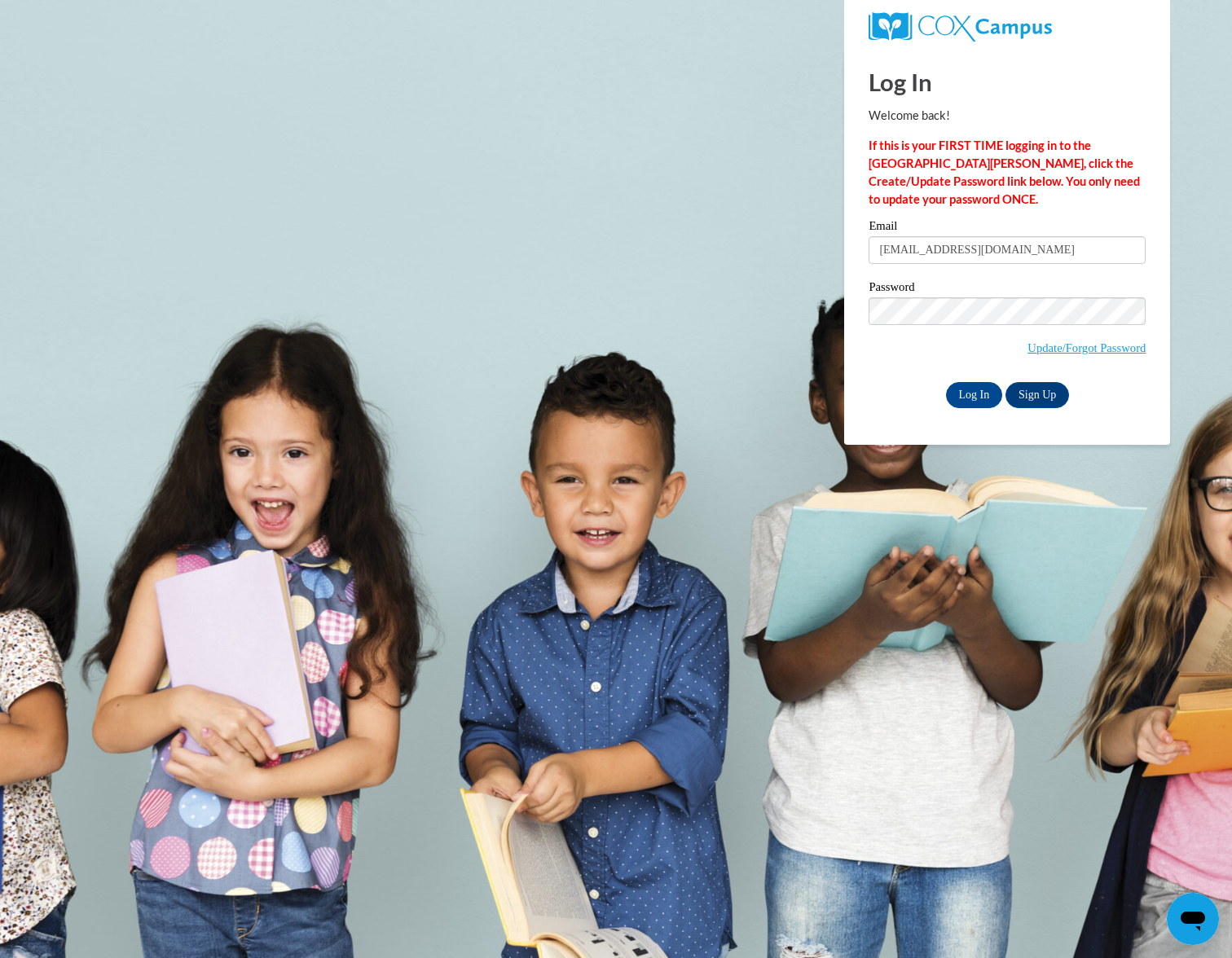
click at [814, 343] on body "Log In Welcome back! If this is your FIRST TIME logging in to the [GEOGRAPHIC_D…" at bounding box center [616, 479] width 1232 height 958
click at [984, 389] on input "Log In" at bounding box center [975, 395] width 57 height 26
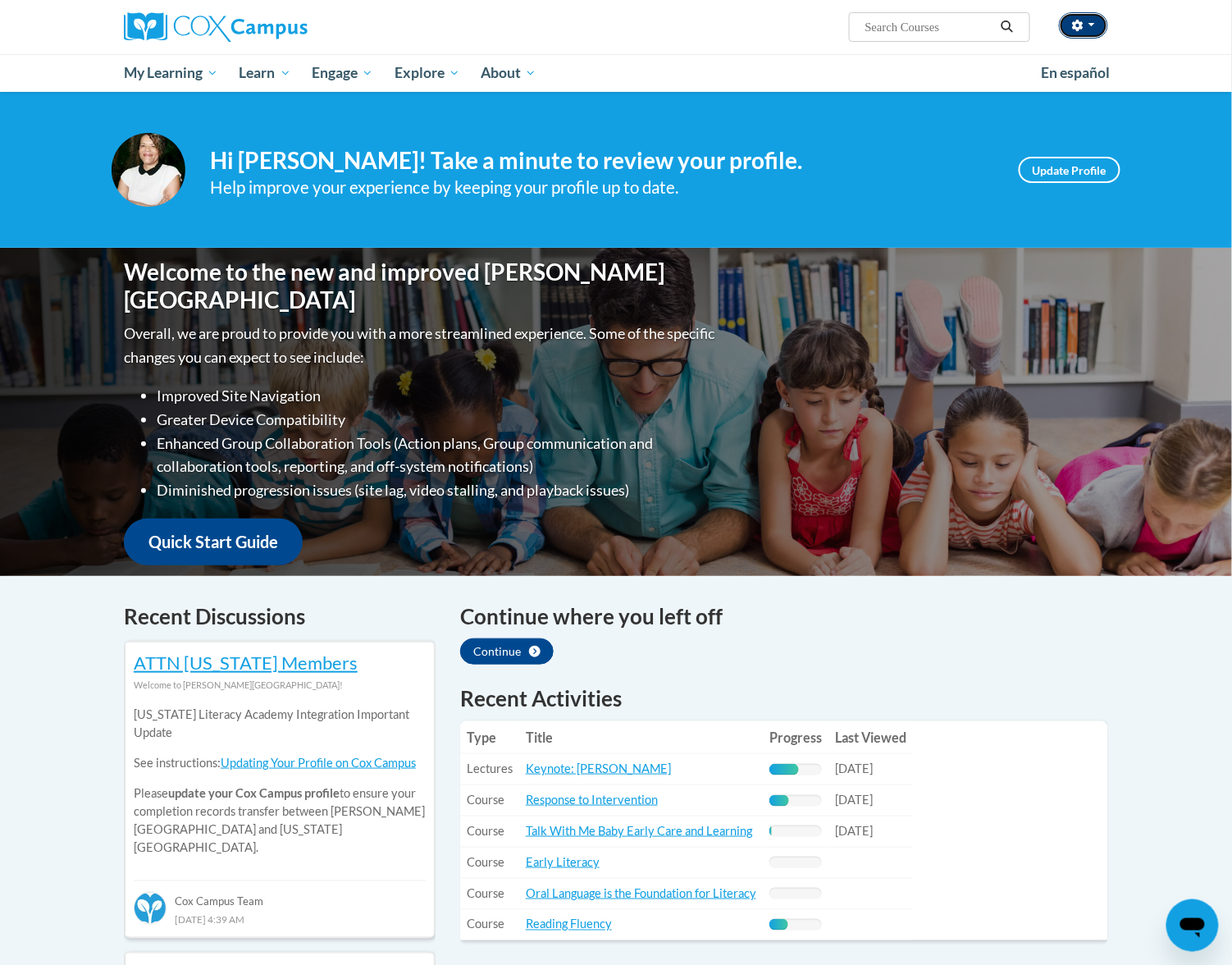
click at [1081, 22] on icon "button" at bounding box center [1078, 25] width 11 height 12
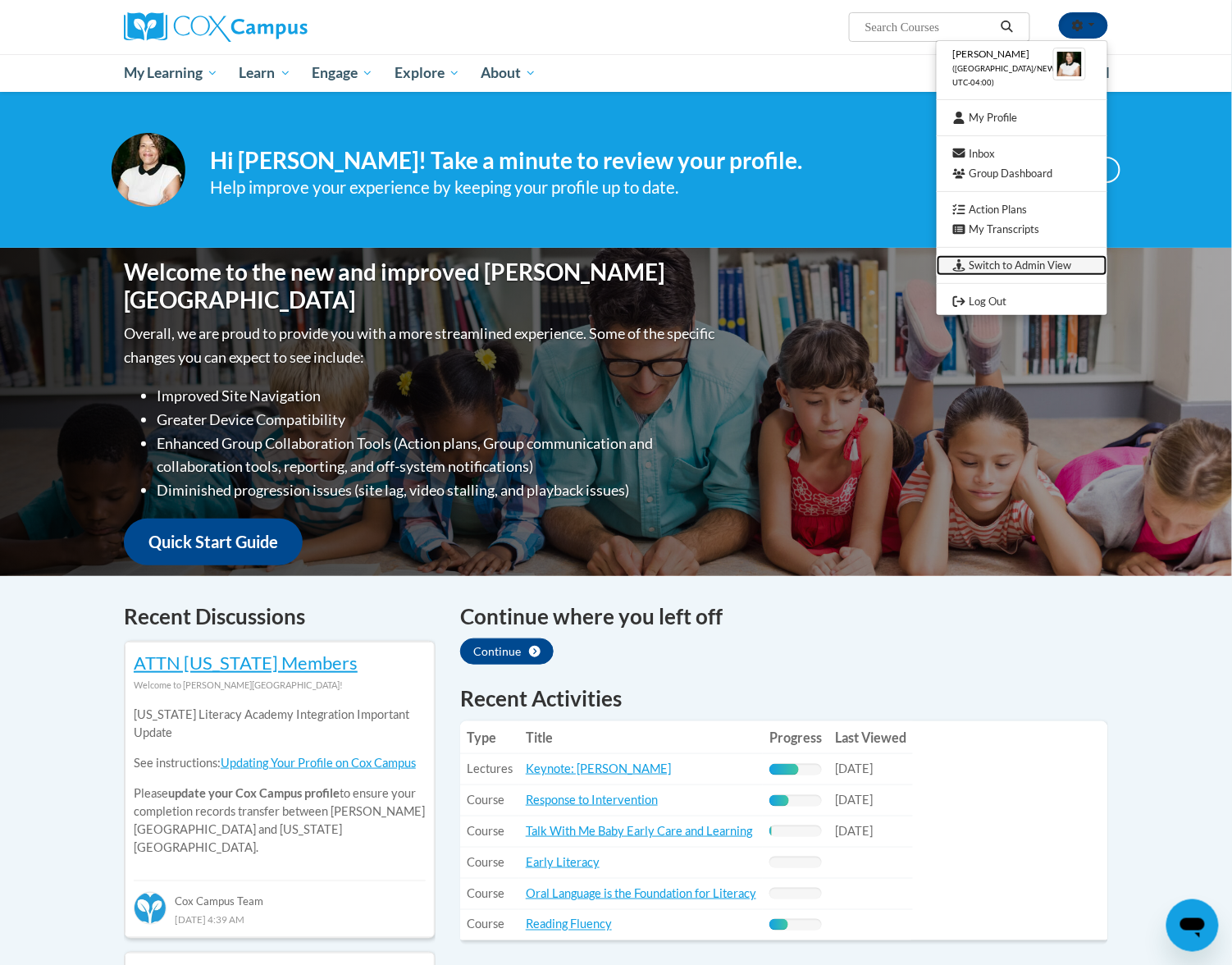
click at [1031, 260] on link "Switch to Admin View" at bounding box center [1022, 265] width 170 height 21
